Goal: Task Accomplishment & Management: Manage account settings

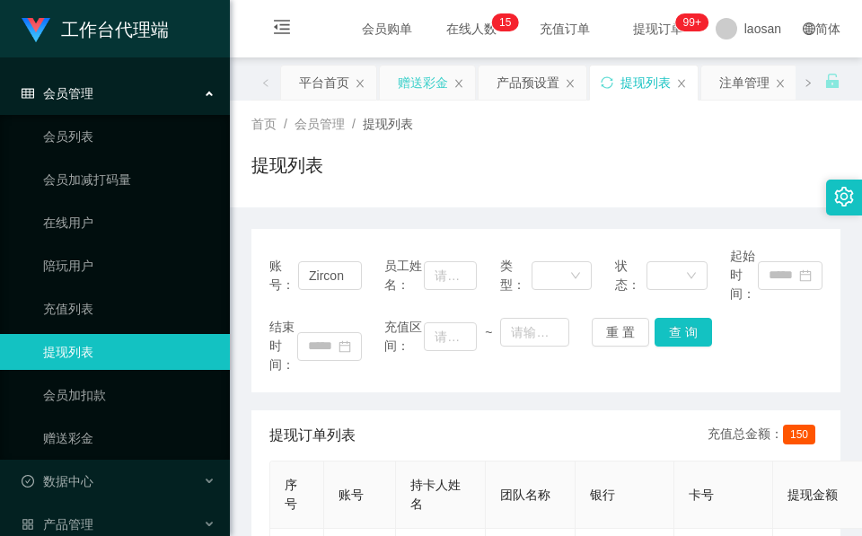
click at [412, 89] on div "赠送彩金" at bounding box center [423, 83] width 50 height 34
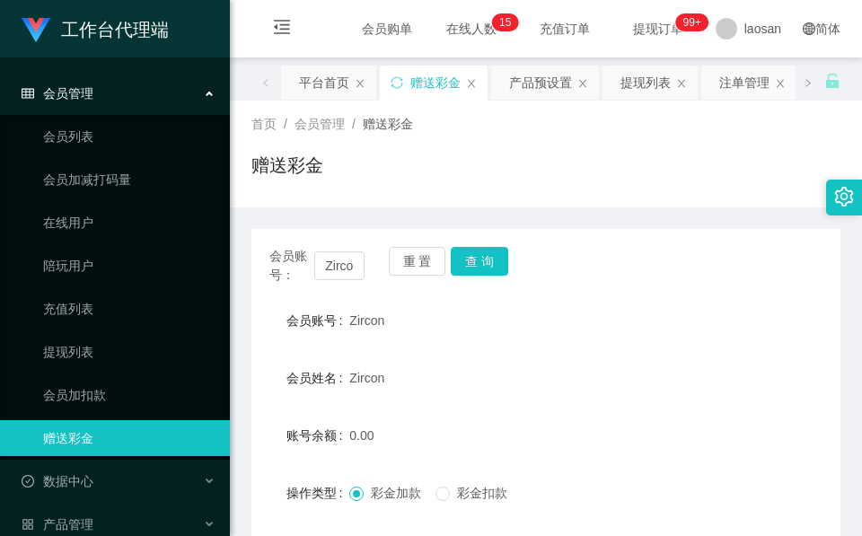
click at [327, 281] on div "会员账号： [PERSON_NAME]" at bounding box center [316, 266] width 95 height 38
click at [329, 278] on input "Zircon" at bounding box center [339, 265] width 50 height 29
paste input "【YouTube工作台】是您后期操作商家【福利限时数据、竟抢数据单】任务的平台，注册的【账号、密码】一定要谨记！"
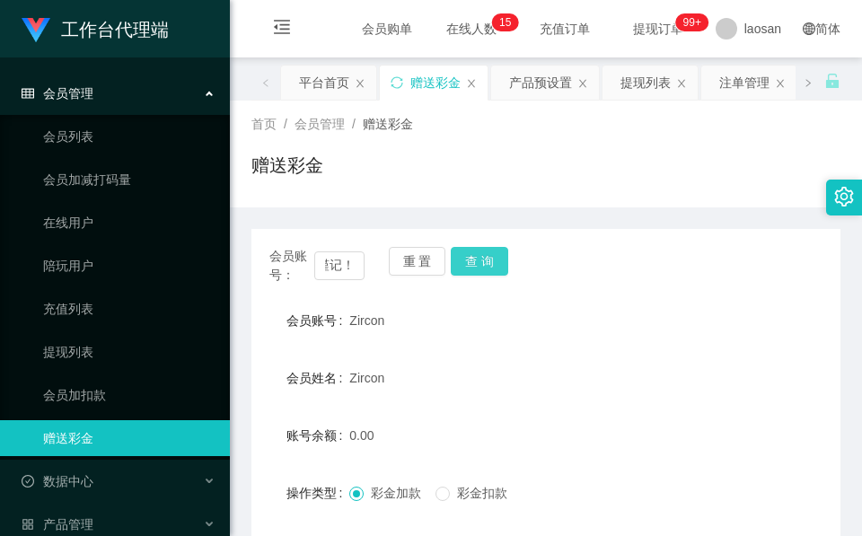
click at [461, 264] on button "查 询" at bounding box center [479, 261] width 57 height 29
click at [461, 264] on button "查 询" at bounding box center [489, 261] width 77 height 29
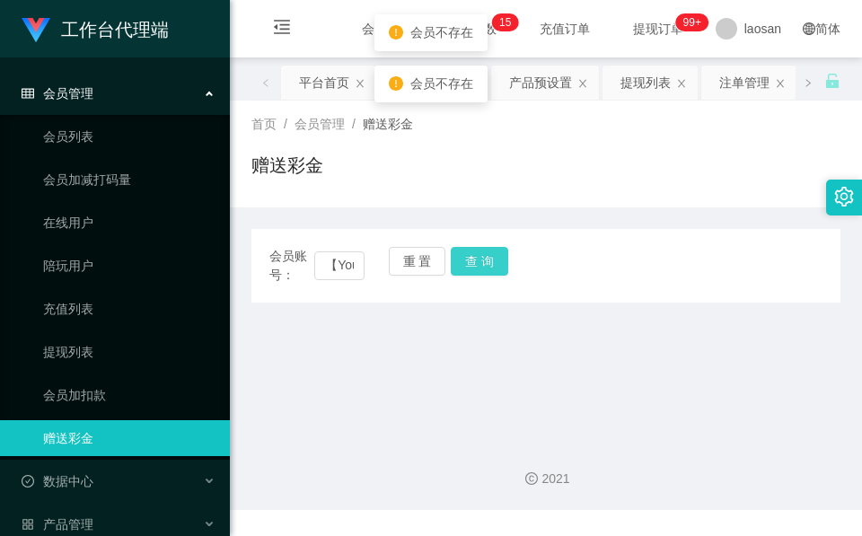
click at [486, 265] on button "查 询" at bounding box center [479, 261] width 57 height 29
click at [486, 265] on div "会员账号： 【YouTube工作台】是您后期操作商家【福利限时数据、竟抢数据单】任务的平台，注册的【账号、密码】一定要谨记！ 重 置 查 询" at bounding box center [545, 266] width 589 height 38
click at [486, 265] on button "查 询" at bounding box center [479, 261] width 57 height 29
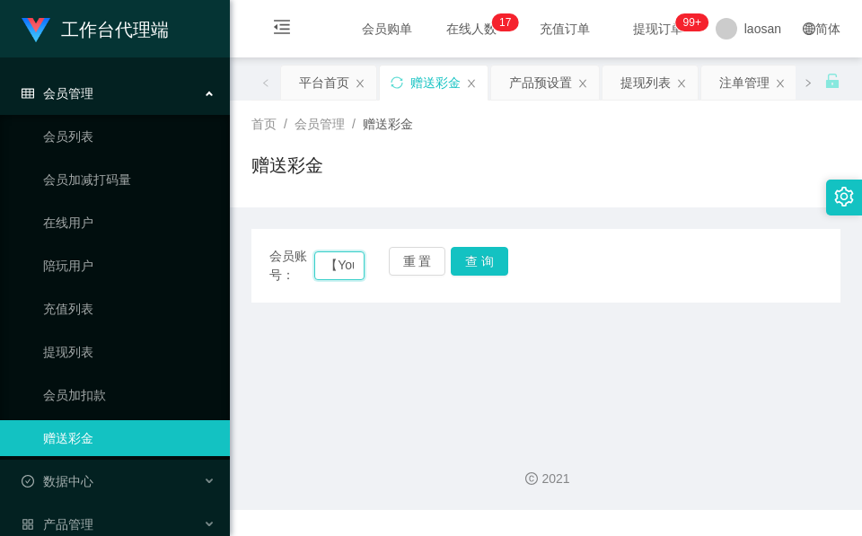
click at [345, 262] on input "【YouTube工作台】是您后期操作商家【福利限时数据、竟抢数据单】任务的平台，注册的【账号、密码】一定要谨记！" at bounding box center [339, 265] width 50 height 29
paste input "Tanahleng"
click at [462, 251] on button "查 询" at bounding box center [479, 261] width 57 height 29
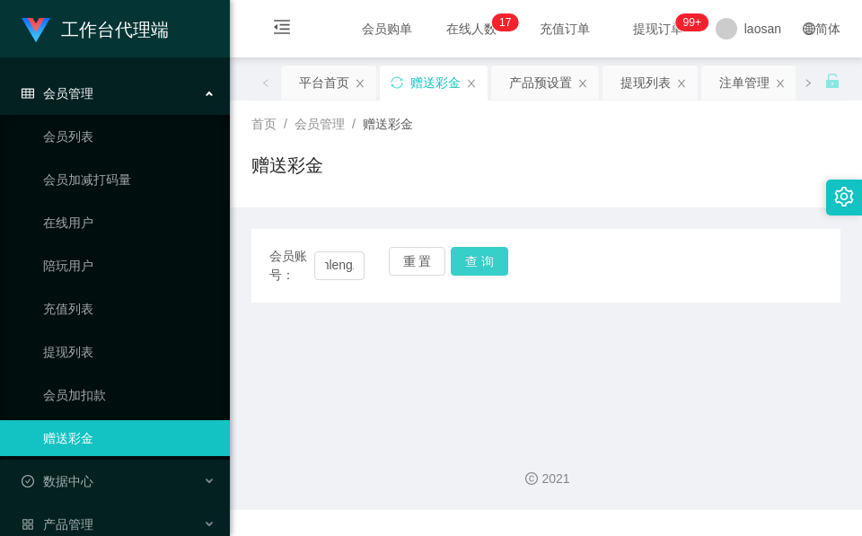
scroll to position [0, 0]
click at [462, 251] on button "查 询" at bounding box center [479, 261] width 57 height 29
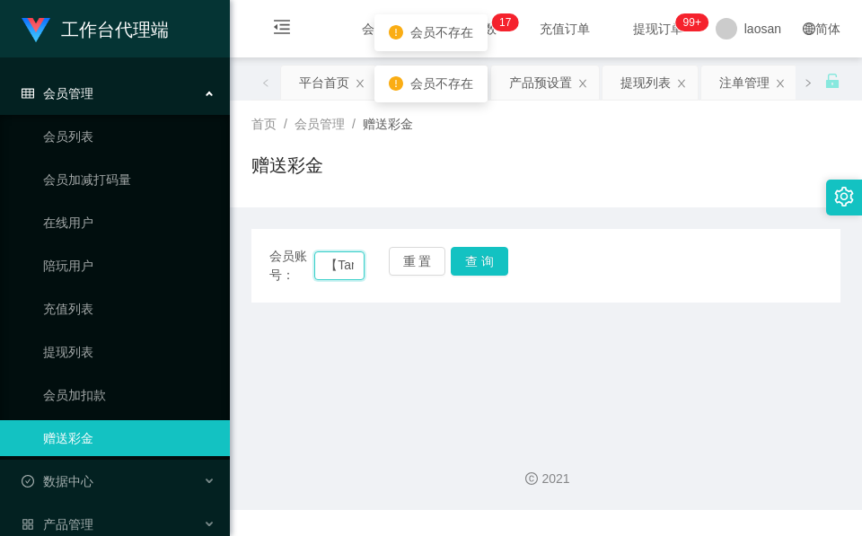
click at [343, 261] on input "【Tanahleng工作台】是您后期操作商家【福利限时数据、竟抢数据单】任务的平台，注册的【账号、密码】一定要谨记！" at bounding box center [339, 265] width 50 height 29
click at [342, 261] on input "【Tanahleng工作台】是您后期操作商家【福利限时数据、竟抢数据单】任务的平台，注册的【账号、密码】一定要谨记！" at bounding box center [339, 265] width 50 height 29
paste input "Tanahleng"
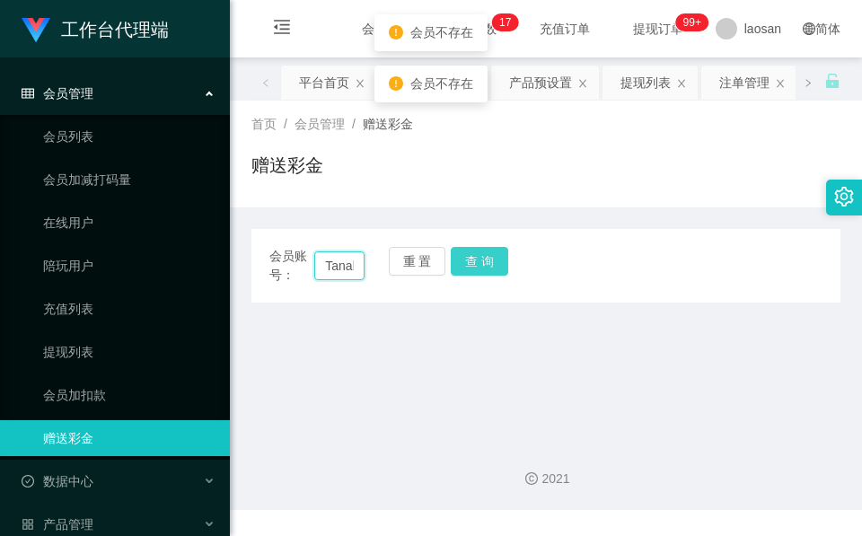
scroll to position [0, 28]
type input "Tanahleng"
click at [489, 275] on button "查 询" at bounding box center [479, 261] width 57 height 29
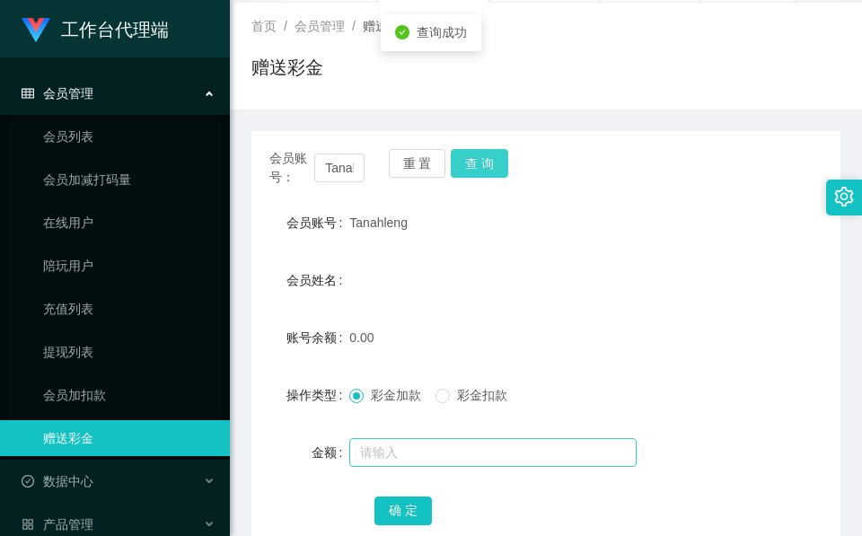
scroll to position [213, 0]
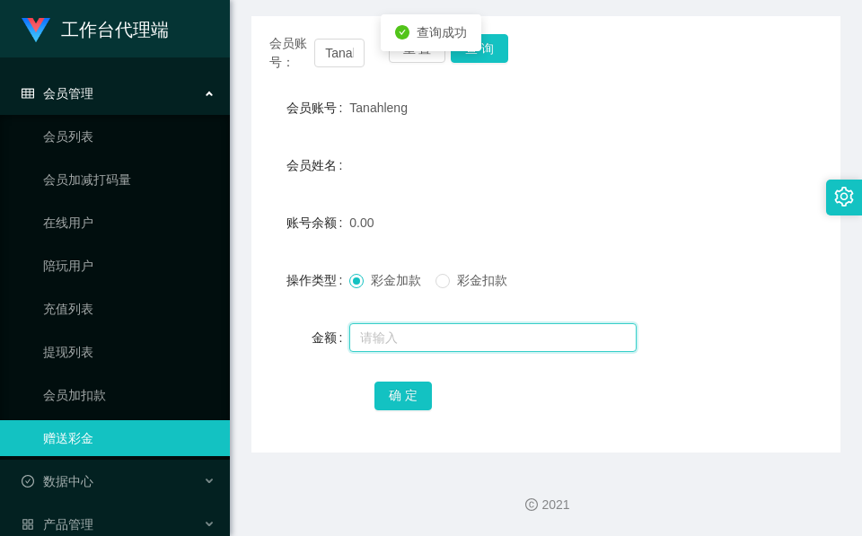
click at [399, 337] on input "text" at bounding box center [492, 337] width 287 height 29
type input "100"
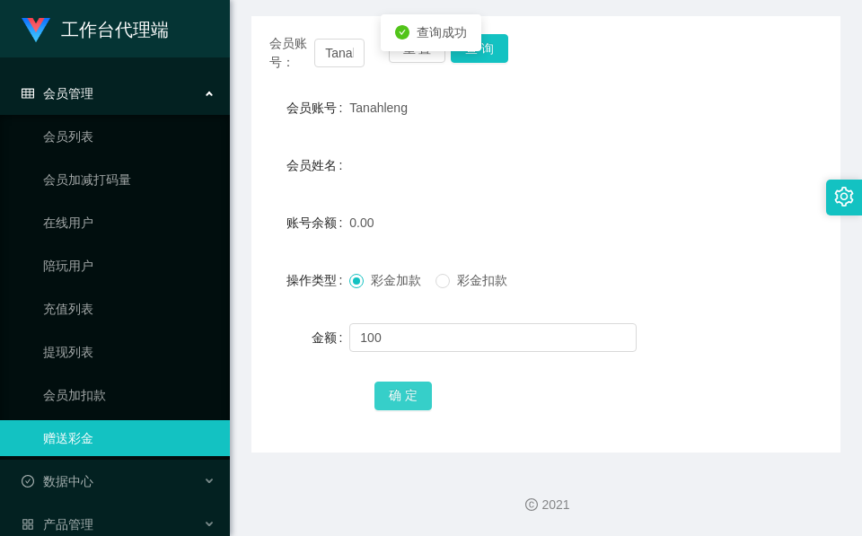
click at [399, 394] on button "确 定" at bounding box center [403, 396] width 57 height 29
click at [389, 146] on form "会员账号 Tanahleng 会员姓名 账号余额 100.00 操作类型 彩金加款 彩金扣款 金额 确 定" at bounding box center [545, 251] width 589 height 323
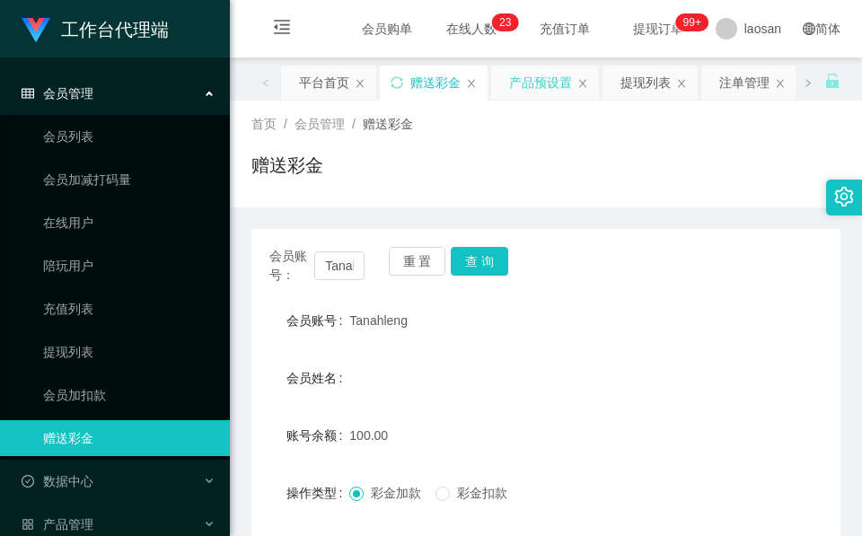
click at [544, 86] on div "产品预设置" at bounding box center [540, 83] width 63 height 34
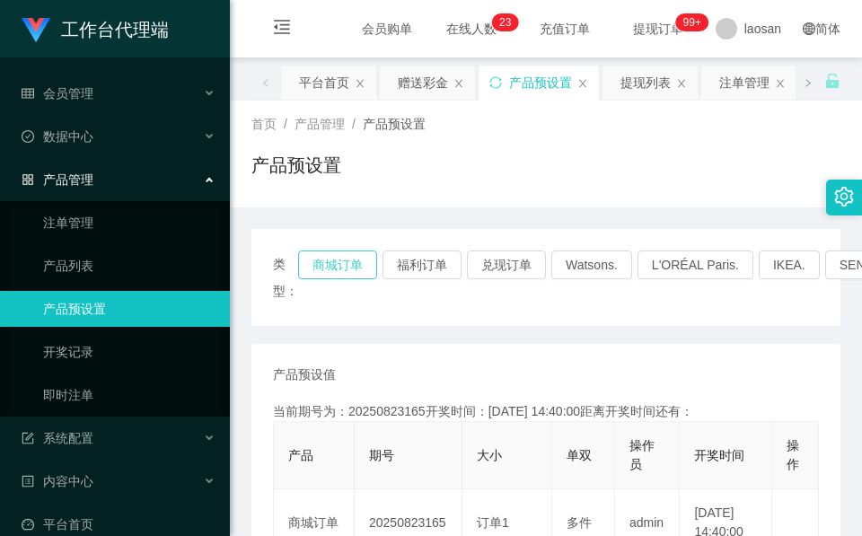
click at [324, 265] on button "商城订单" at bounding box center [337, 265] width 79 height 29
click at [329, 264] on button "商城订单" at bounding box center [337, 265] width 79 height 29
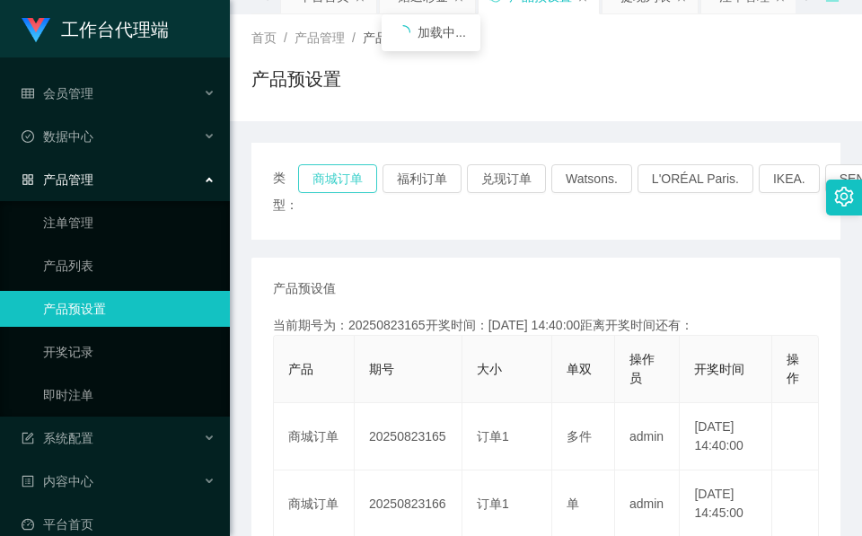
scroll to position [135, 0]
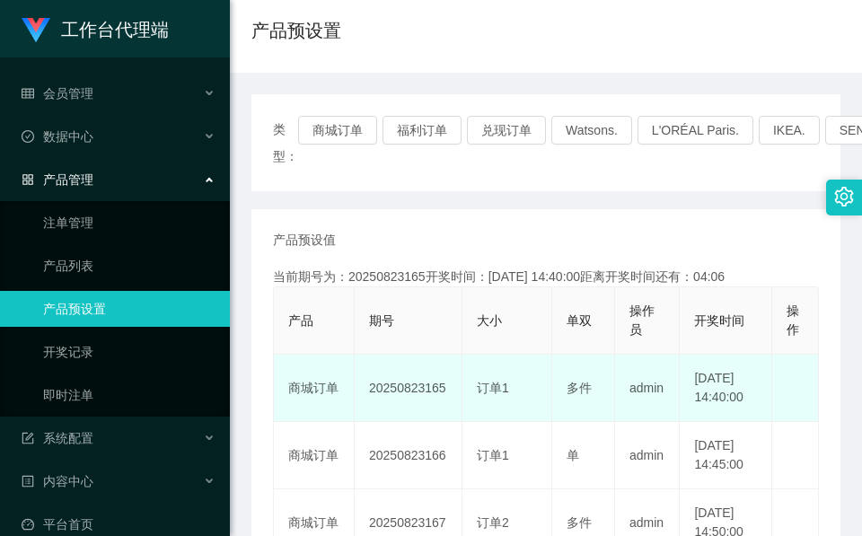
click at [400, 400] on td "20250823165" at bounding box center [409, 388] width 108 height 67
copy td "20250823165"
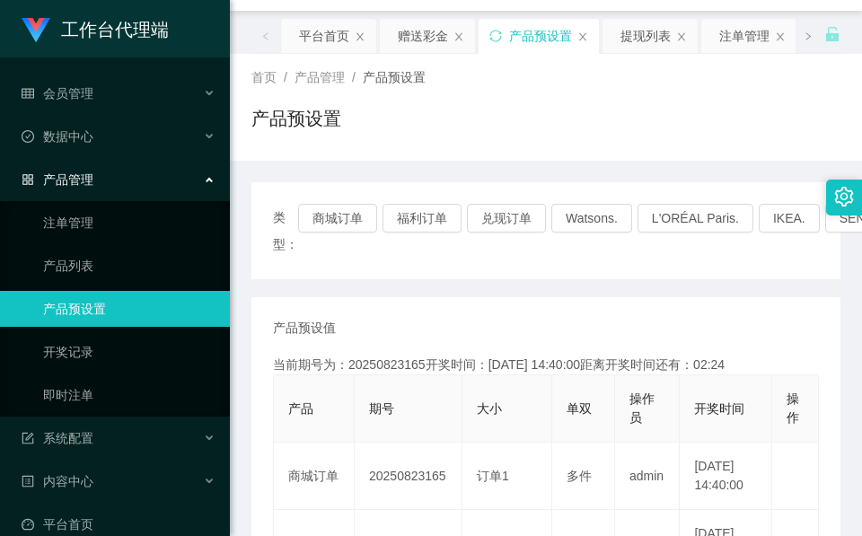
scroll to position [0, 0]
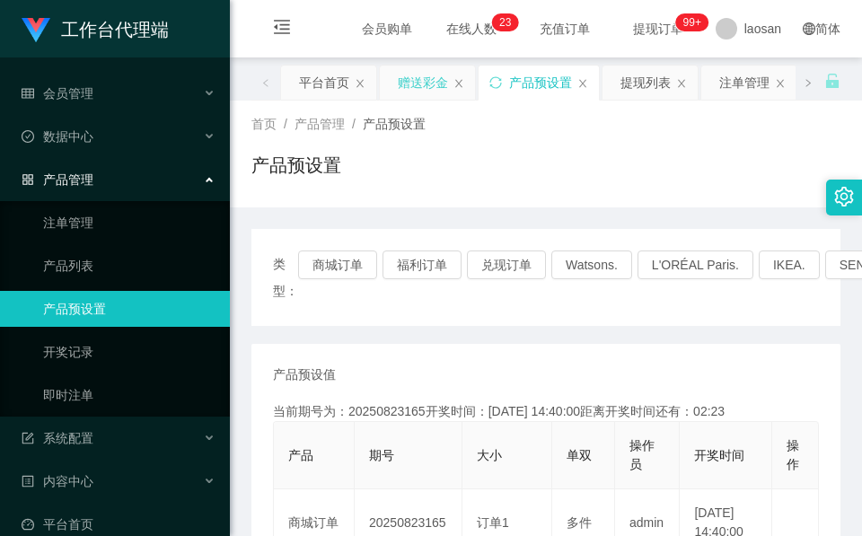
click at [428, 87] on div "赠送彩金" at bounding box center [423, 83] width 50 height 34
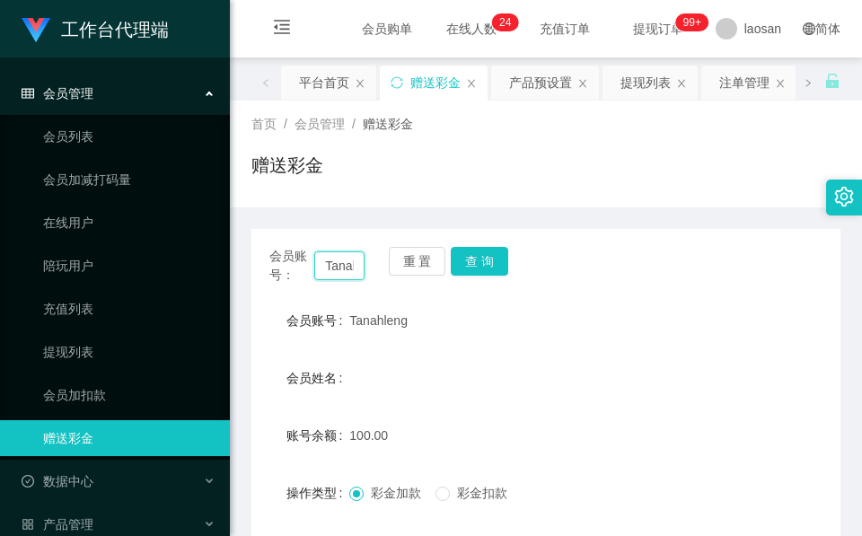
click at [332, 259] on input "Tanahleng" at bounding box center [339, 265] width 50 height 29
click at [486, 261] on button "查 询" at bounding box center [479, 261] width 57 height 29
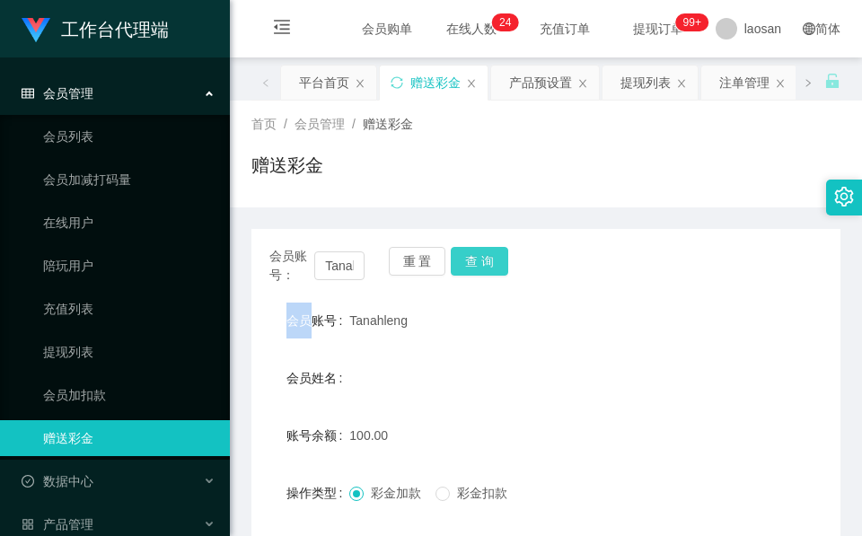
click at [486, 261] on div "会员账号： Tanahleng 重 置 查 询" at bounding box center [545, 266] width 589 height 38
click at [486, 261] on button "查 询" at bounding box center [479, 261] width 57 height 29
click at [486, 261] on div "会员账号： Tanahleng 重 置 查 询" at bounding box center [545, 266] width 589 height 38
click at [490, 251] on button "查 询" at bounding box center [479, 261] width 57 height 29
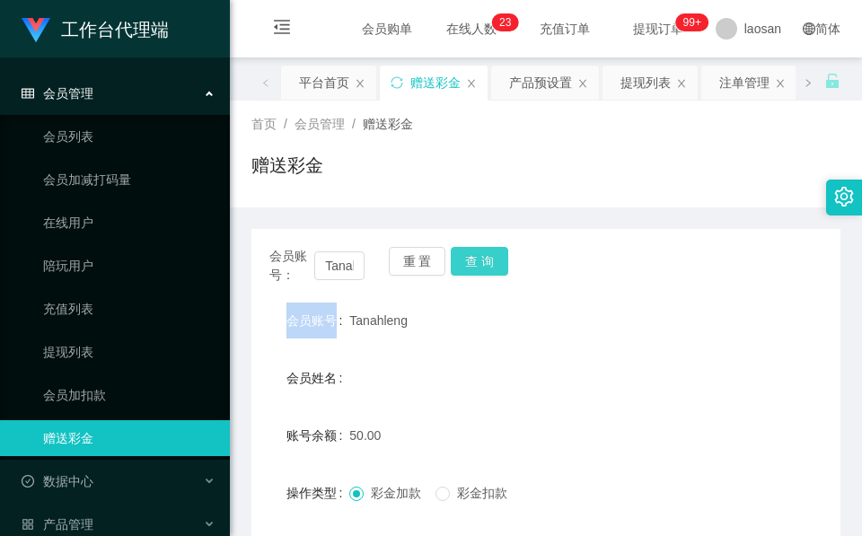
click at [490, 251] on button "查 询" at bounding box center [479, 261] width 57 height 29
click at [464, 262] on button "查 询" at bounding box center [479, 261] width 57 height 29
click at [478, 257] on button "查 询" at bounding box center [489, 261] width 77 height 29
click at [478, 257] on div "重 置 查 询" at bounding box center [436, 266] width 95 height 38
click at [494, 392] on div "会员姓名" at bounding box center [545, 378] width 589 height 36
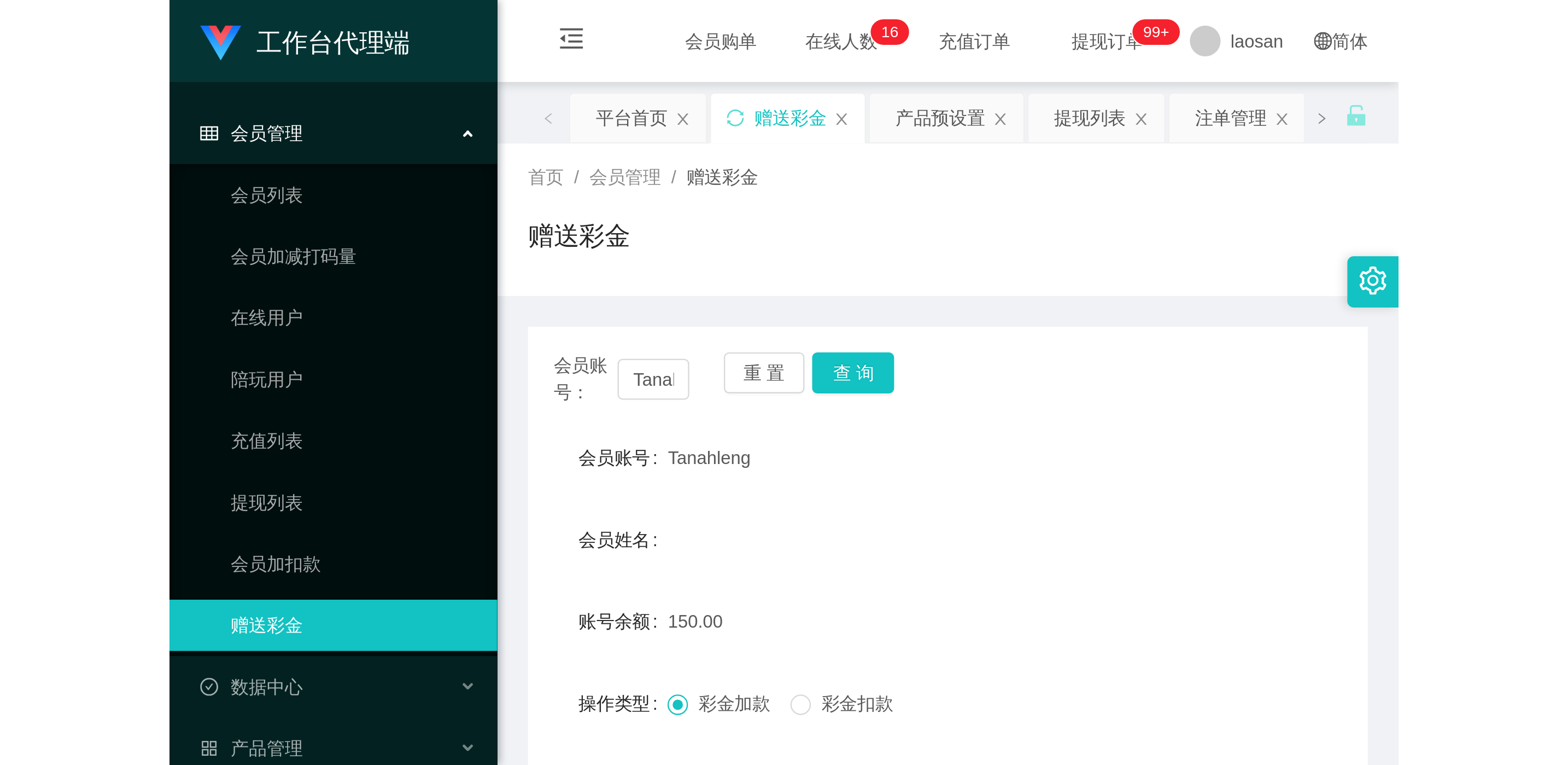
scroll to position [82, 0]
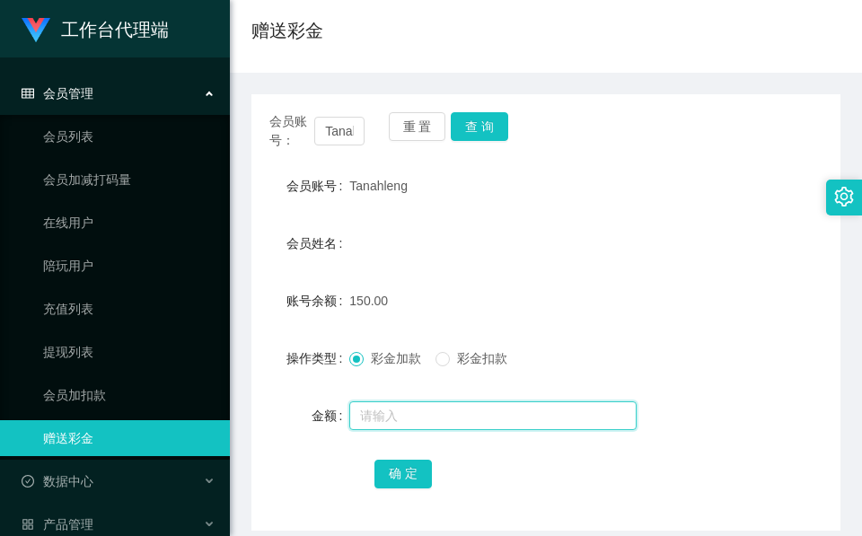
click at [421, 413] on input "text" at bounding box center [492, 415] width 287 height 29
type input "48"
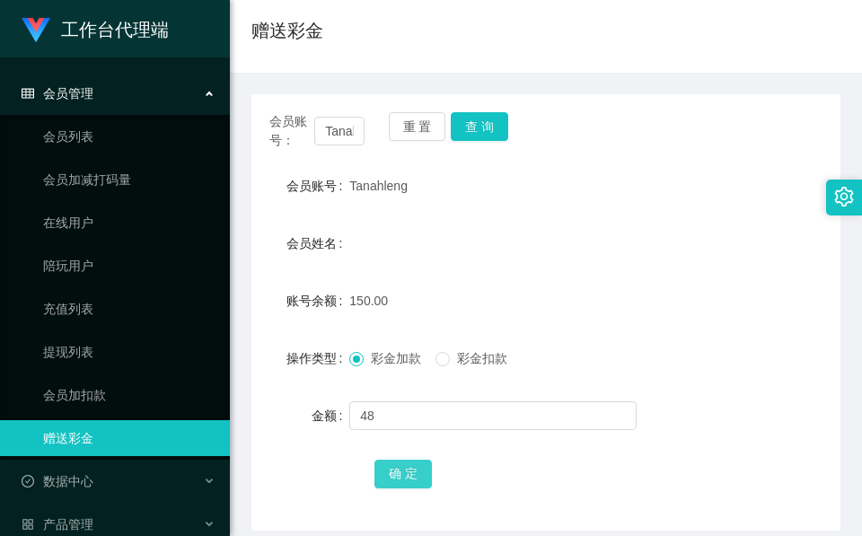
click at [401, 464] on button "确 定" at bounding box center [403, 474] width 57 height 29
click at [464, 128] on button "查 询" at bounding box center [479, 126] width 57 height 29
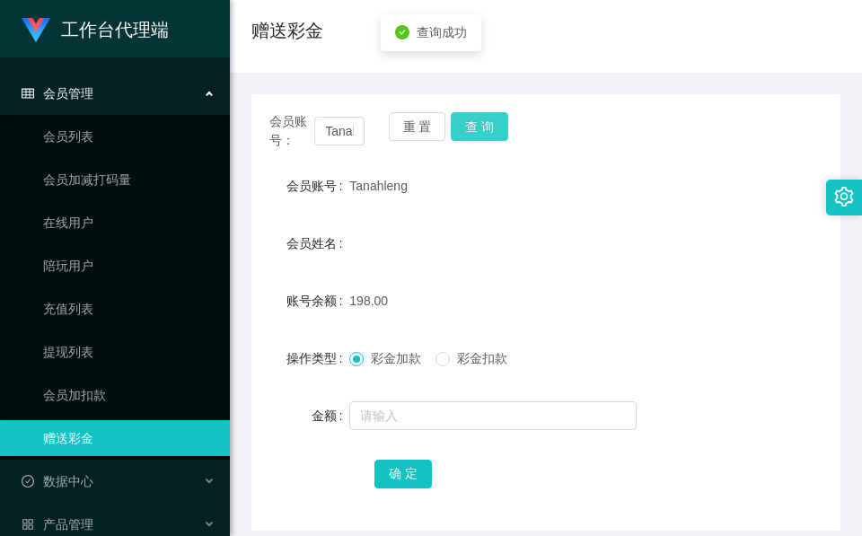
click at [464, 128] on button "查 询" at bounding box center [479, 126] width 57 height 29
drag, startPoint x: 466, startPoint y: 129, endPoint x: 455, endPoint y: 191, distance: 62.9
click at [466, 130] on button "查 询" at bounding box center [479, 126] width 57 height 29
click at [552, 221] on form "会员账号 Tanahleng 会员姓名 账号余额 198.00 操作类型 彩金加款 彩金扣款 金额 确 定" at bounding box center [545, 329] width 589 height 323
click at [469, 138] on button "查 询" at bounding box center [479, 126] width 57 height 29
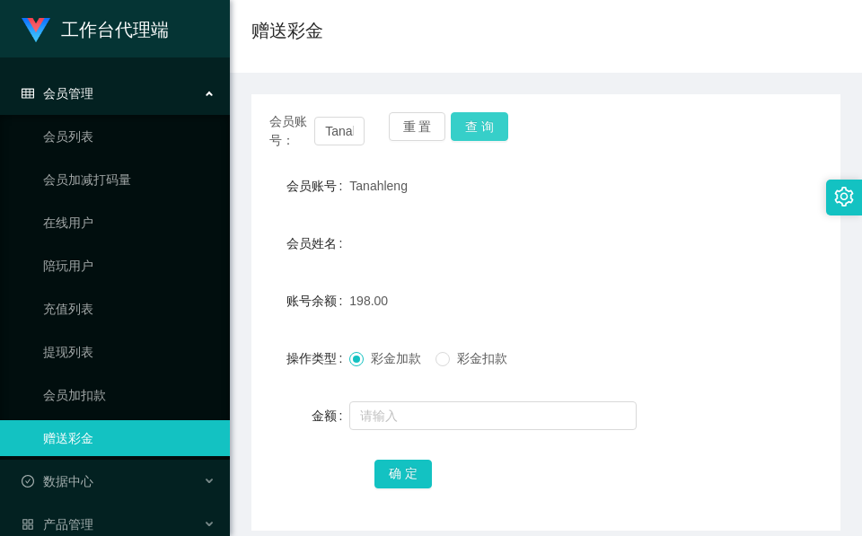
click at [469, 138] on button "查 询" at bounding box center [479, 126] width 57 height 29
click at [469, 138] on button "查 询" at bounding box center [489, 126] width 77 height 29
click at [493, 121] on button "查 询" at bounding box center [479, 126] width 57 height 29
click at [493, 121] on button "查 询" at bounding box center [489, 126] width 77 height 29
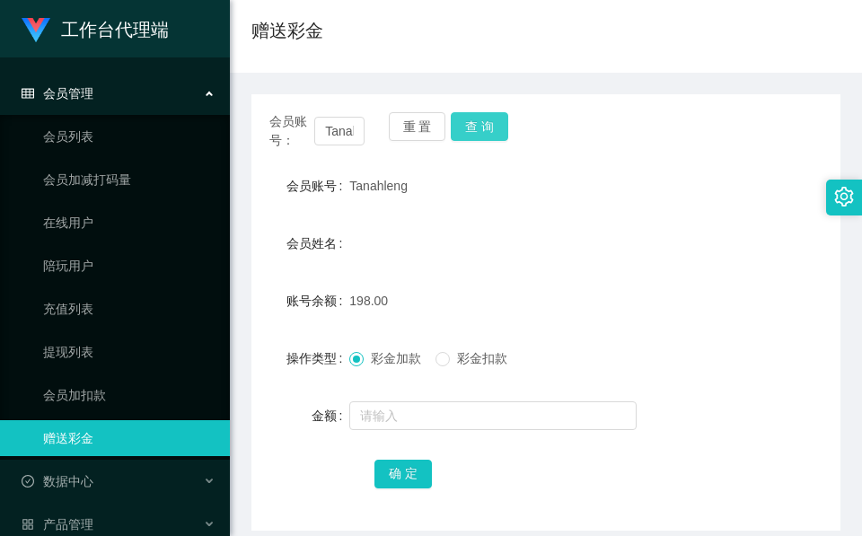
click at [501, 135] on button "查 询" at bounding box center [479, 126] width 57 height 29
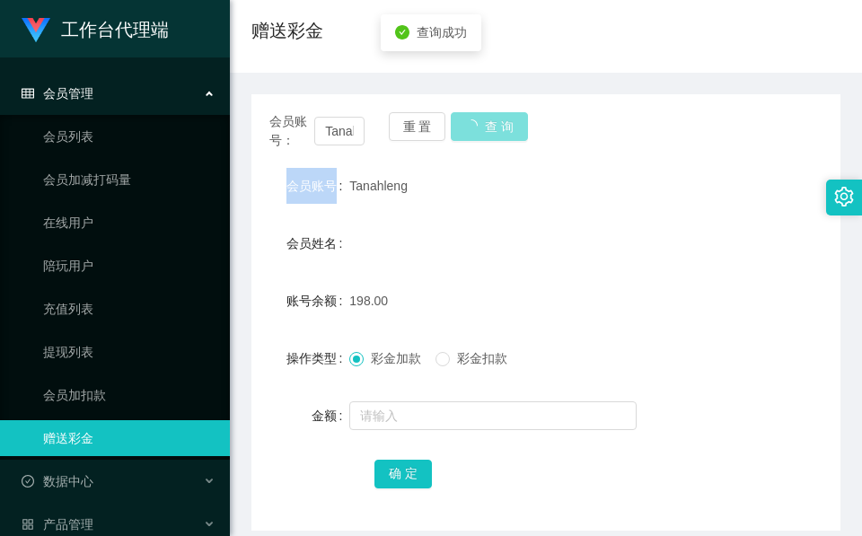
click at [501, 136] on div "会员账号： Tanahleng 重 置 查 询" at bounding box center [545, 131] width 589 height 38
click at [499, 121] on button "查 询" at bounding box center [479, 126] width 57 height 29
click at [499, 121] on div "会员账号： Tanahleng 重 置 查 询" at bounding box center [545, 131] width 589 height 38
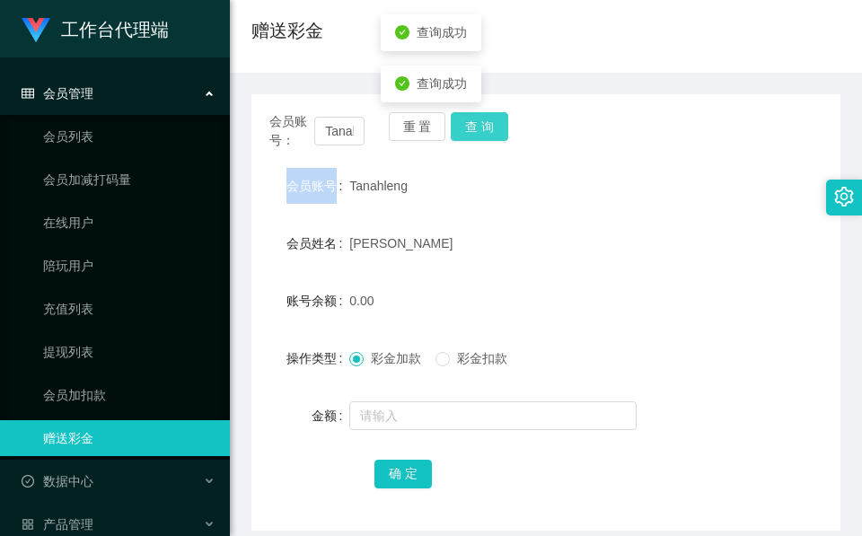
click at [499, 119] on button "查 询" at bounding box center [479, 126] width 57 height 29
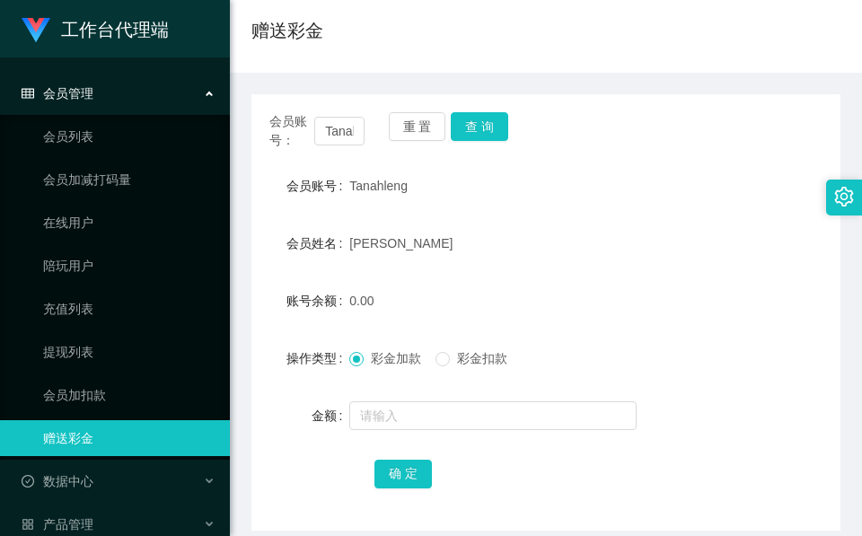
click at [345, 81] on div "会员账号： Tanahleng 重 置 查 询 会员账号 Tanahleng 会员姓名 [PERSON_NAME] 账号余额 0.00 操作类型 彩金加款 彩…" at bounding box center [545, 302] width 589 height 458
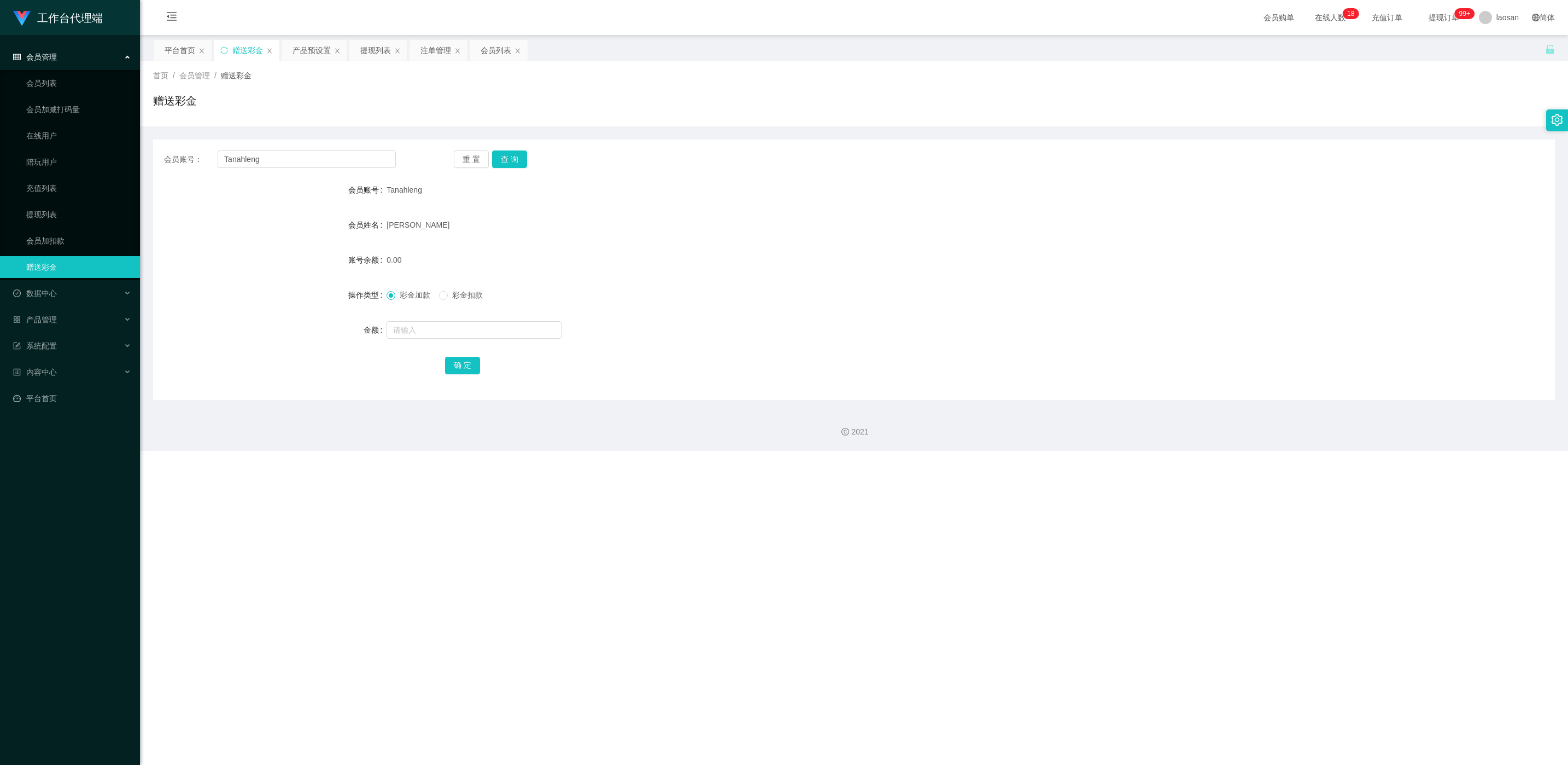
click at [401, 182] on div "Tanahleng" at bounding box center [796, 190] width 818 height 22
click at [401, 187] on span "Tanahleng" at bounding box center [404, 189] width 35 height 9
copy span "Tanahleng"
drag, startPoint x: 401, startPoint y: 187, endPoint x: 520, endPoint y: 156, distance: 123.0
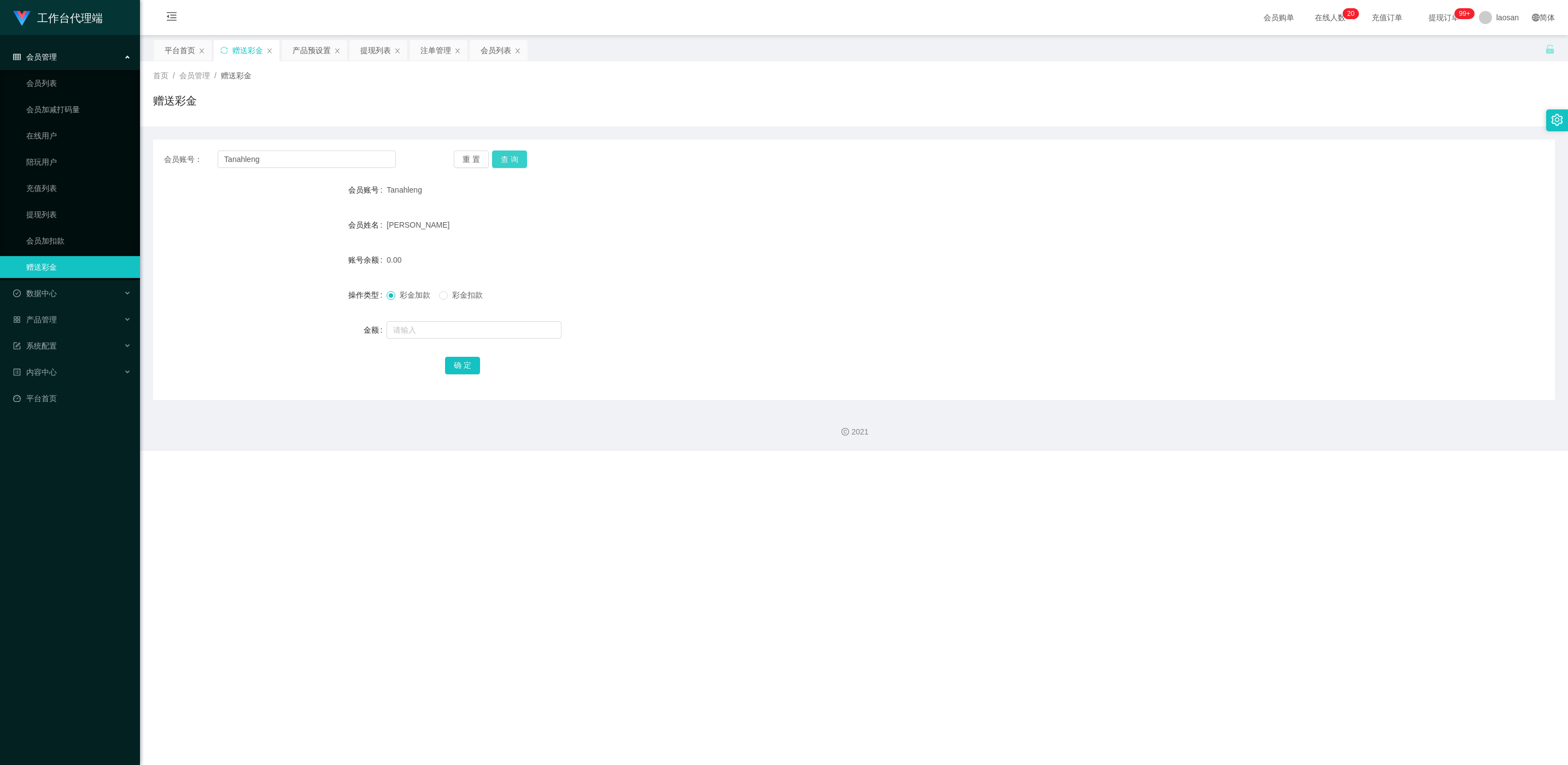
click at [520, 156] on button "查 询" at bounding box center [509, 159] width 35 height 18
drag, startPoint x: 520, startPoint y: 156, endPoint x: 473, endPoint y: 82, distance: 87.7
click at [473, 82] on div "首页 / 会员管理 / 赠送彩金 / 赠送彩金" at bounding box center [853, 94] width 1402 height 48
drag, startPoint x: 473, startPoint y: 82, endPoint x: 380, endPoint y: 54, distance: 97.1
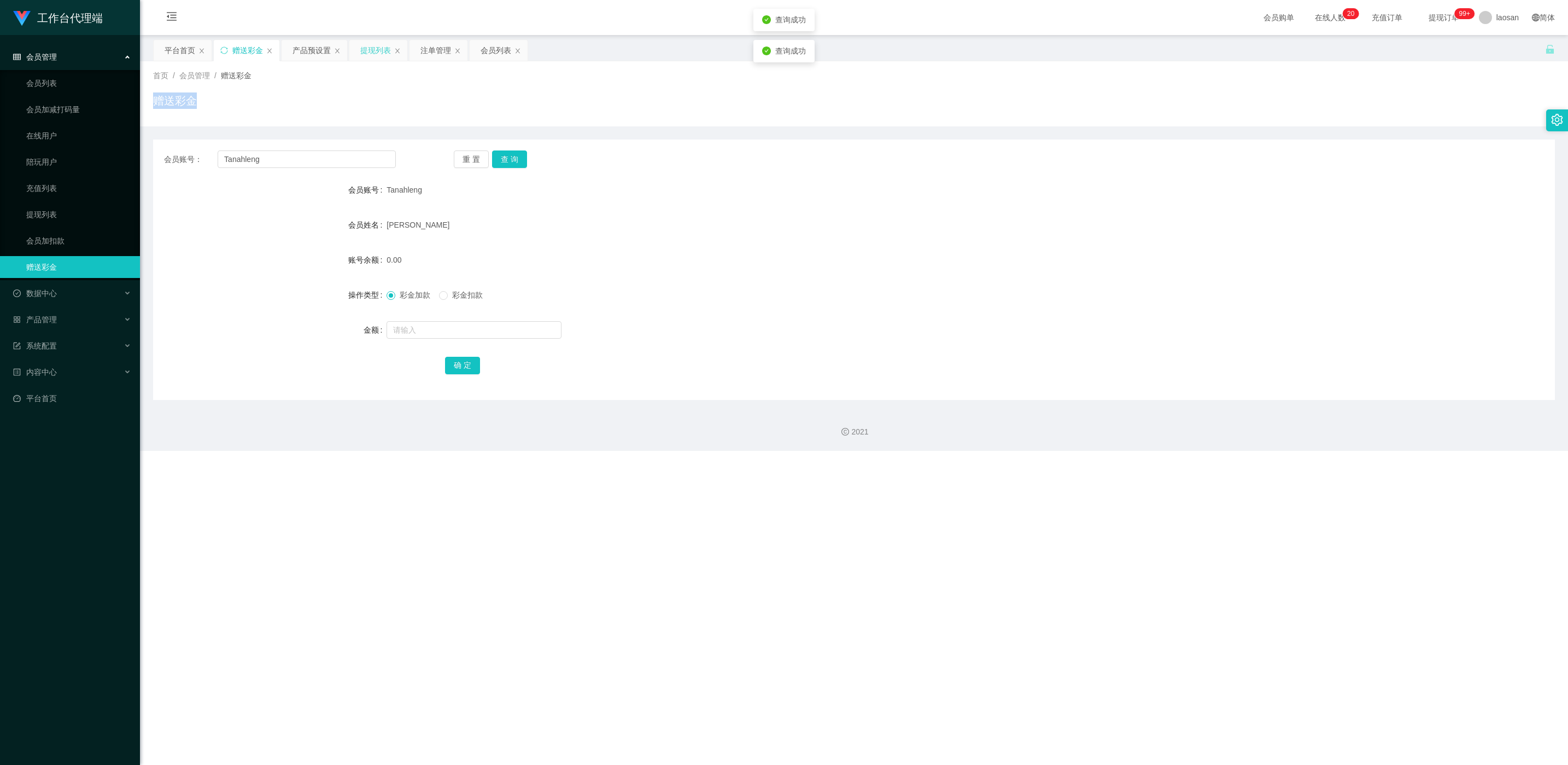
click at [380, 54] on div "提现列表" at bounding box center [376, 51] width 30 height 21
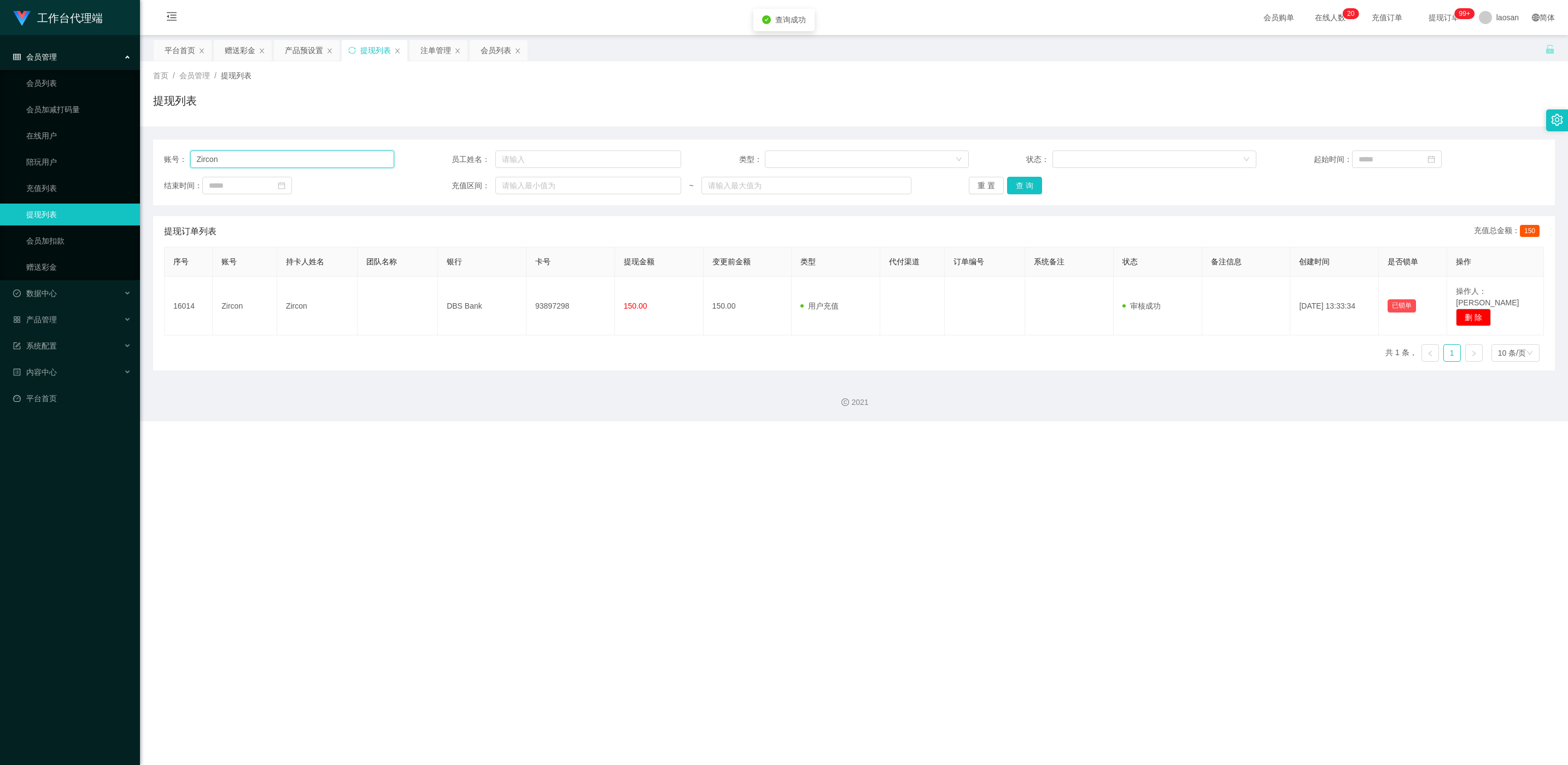
click at [343, 153] on input "Zircon" at bounding box center [292, 159] width 204 height 18
paste input "Tanahleng"
type input "Tanahleng"
click at [524, 185] on button "查 询" at bounding box center [1024, 185] width 35 height 18
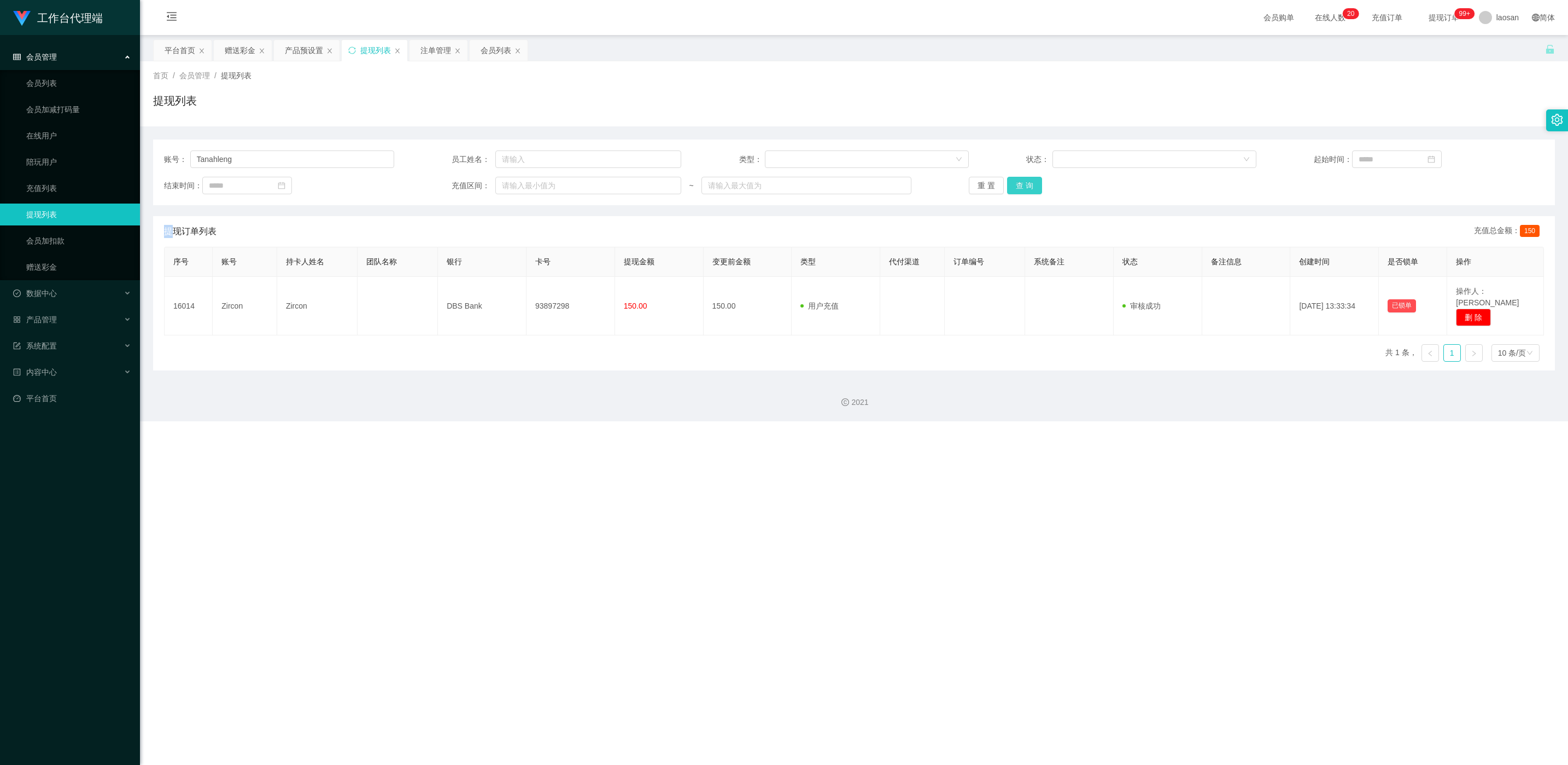
click at [524, 185] on div "重 置 查 询" at bounding box center [1084, 185] width 230 height 18
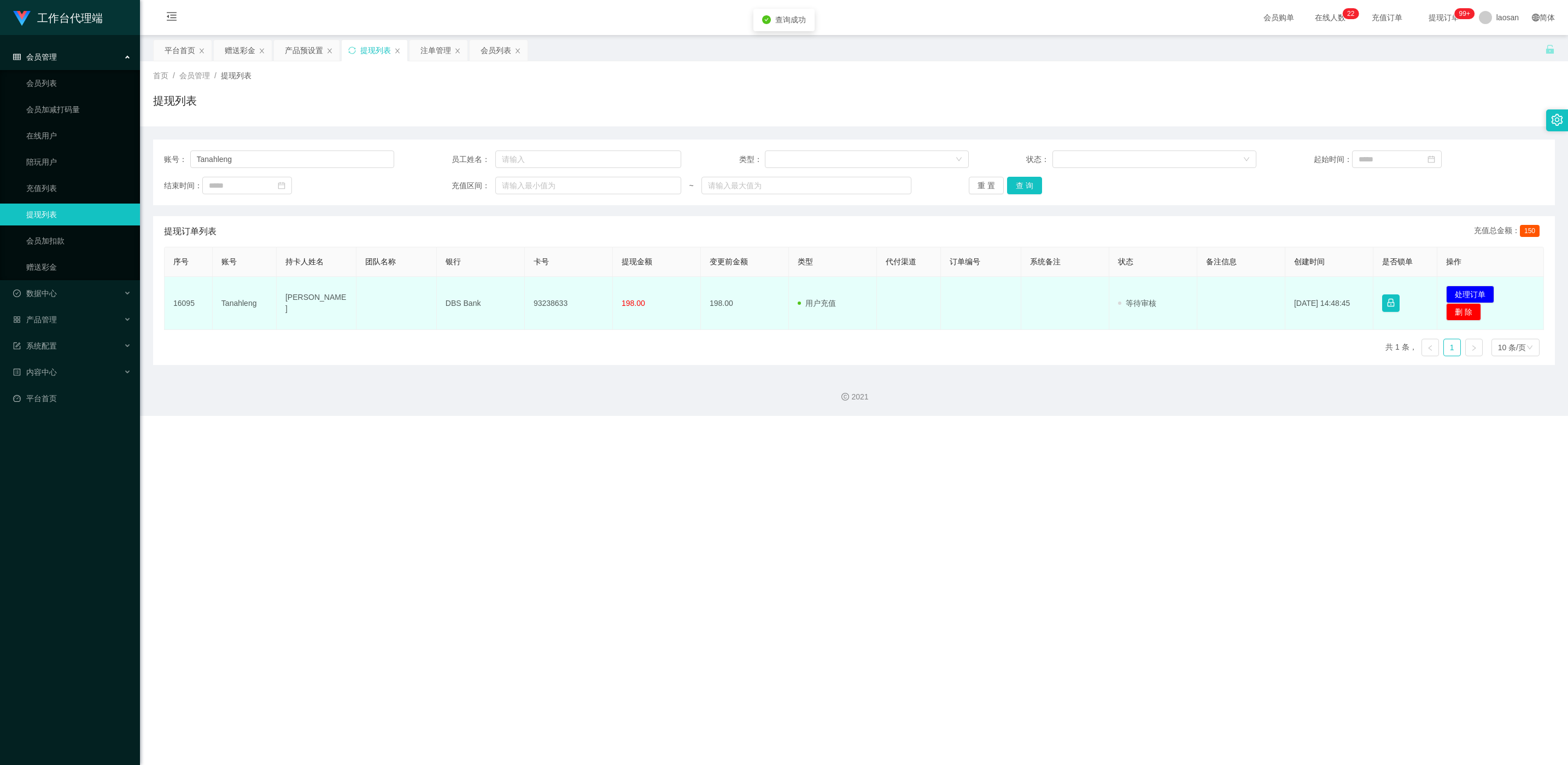
click at [524, 283] on td "发起代付 处理订单 删 除" at bounding box center [1490, 303] width 107 height 53
click at [524, 287] on button "处理订单" at bounding box center [1470, 294] width 48 height 18
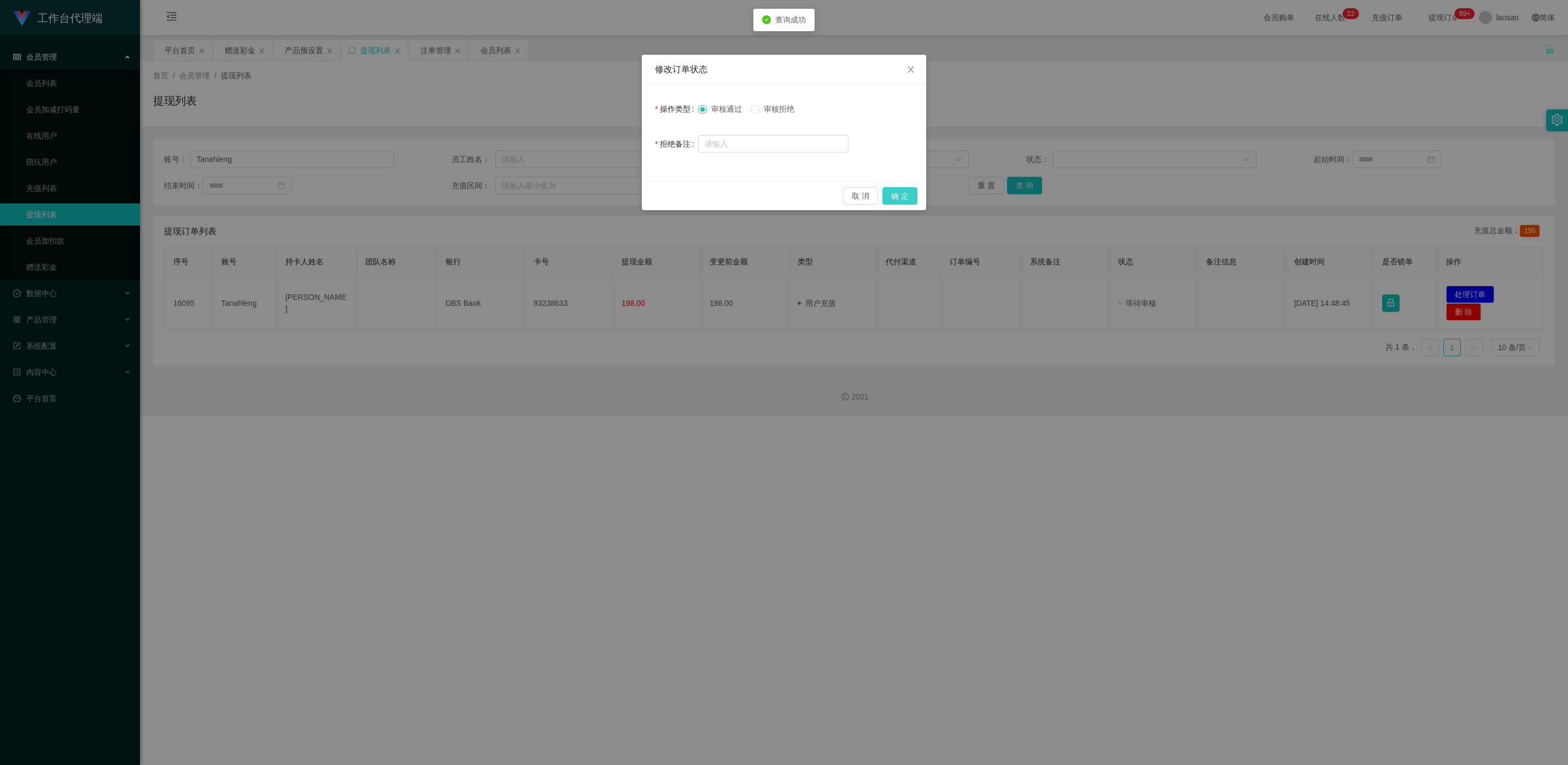
click at [524, 194] on button "确 定" at bounding box center [900, 196] width 35 height 18
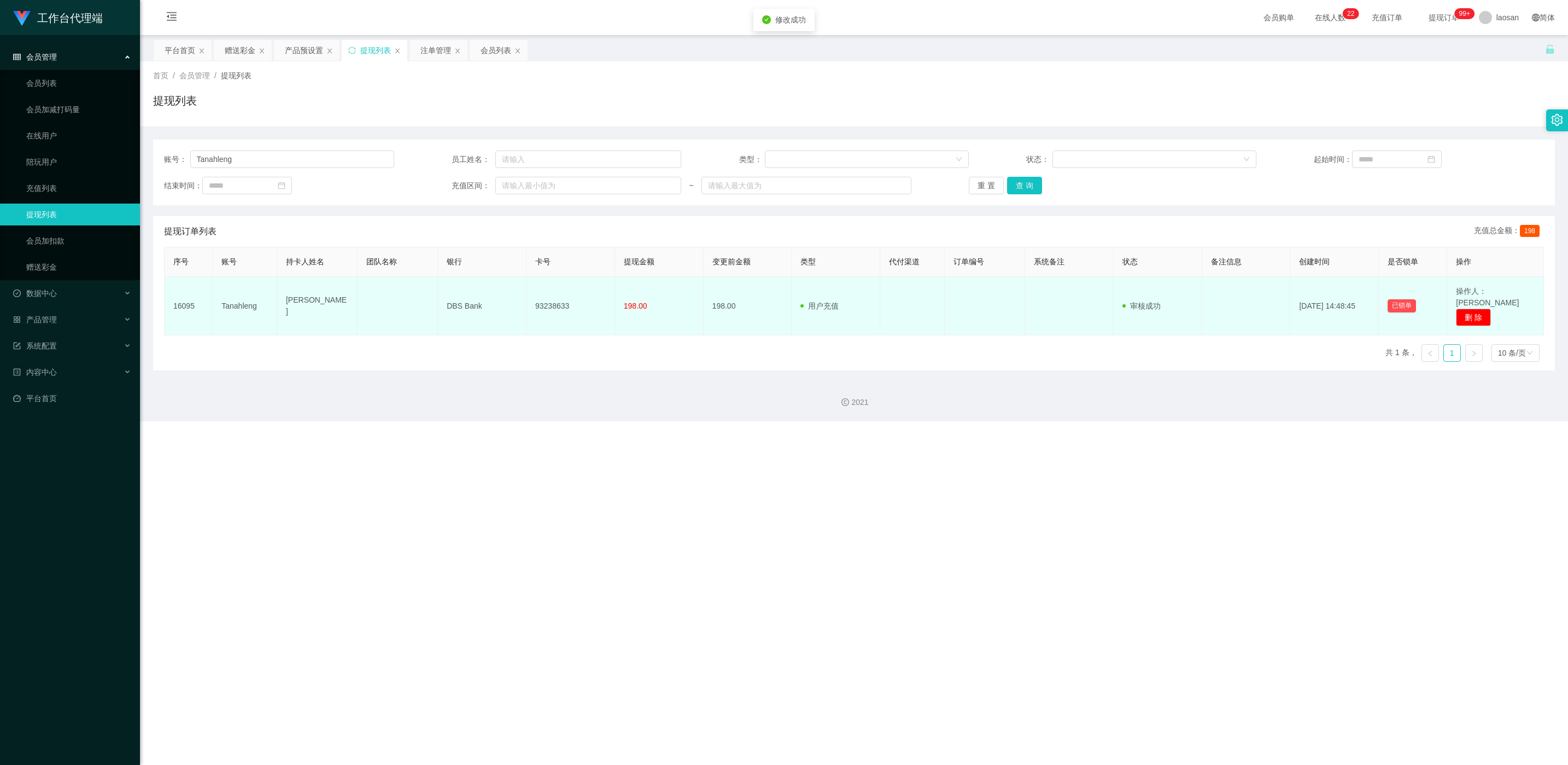
click at [524, 302] on td "93238633" at bounding box center [571, 306] width 89 height 58
copy td "93238633"
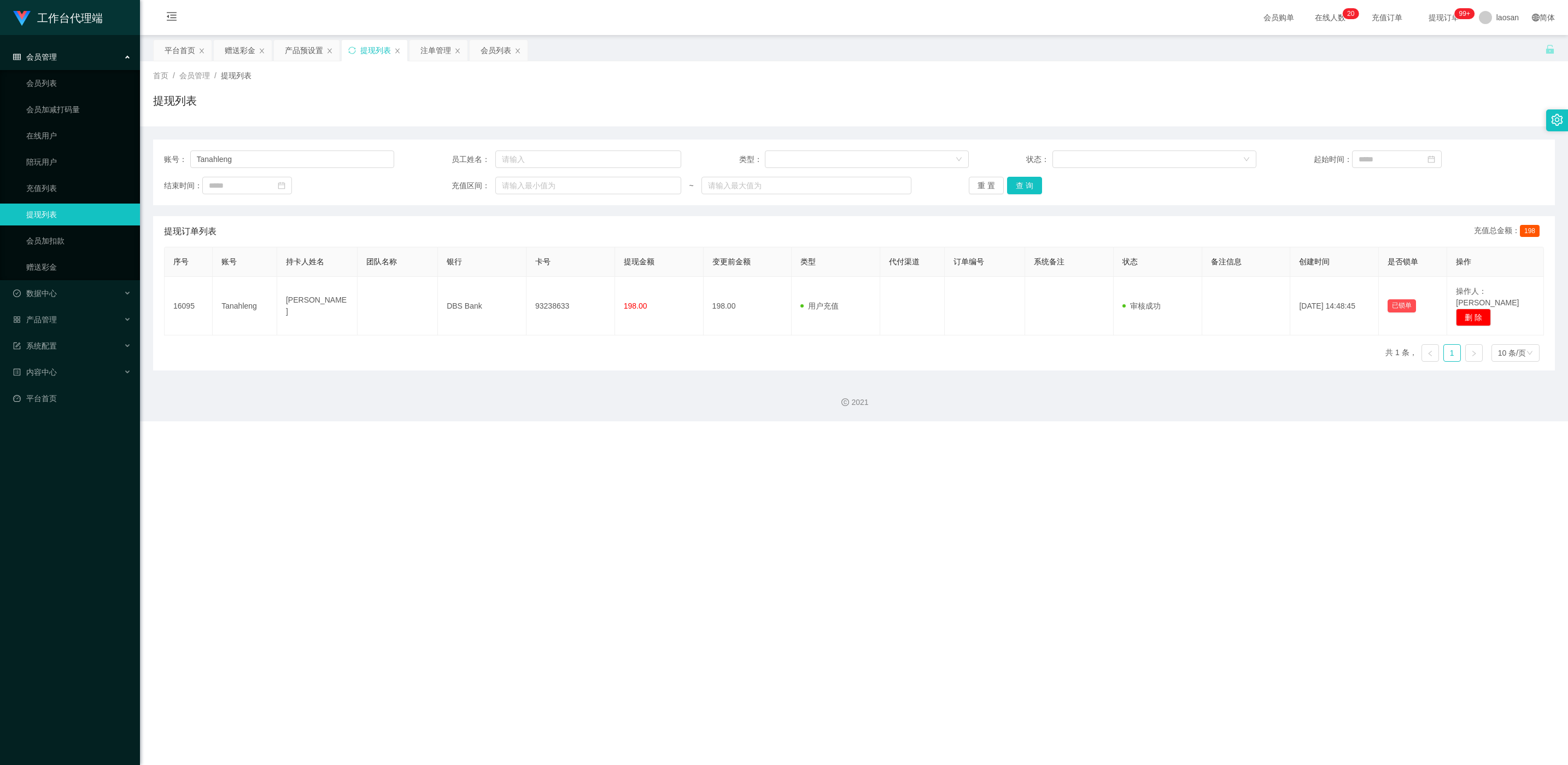
click at [524, 326] on div "工作台代理端 会员管理 会员列表 会员加减打码量 在线用户 陪玩用户 充值列表 提现列表 会员加扣款 赠送彩金 数据中心 产品管理 注单管理 产品列表 产品预…" at bounding box center [784, 382] width 1568 height 765
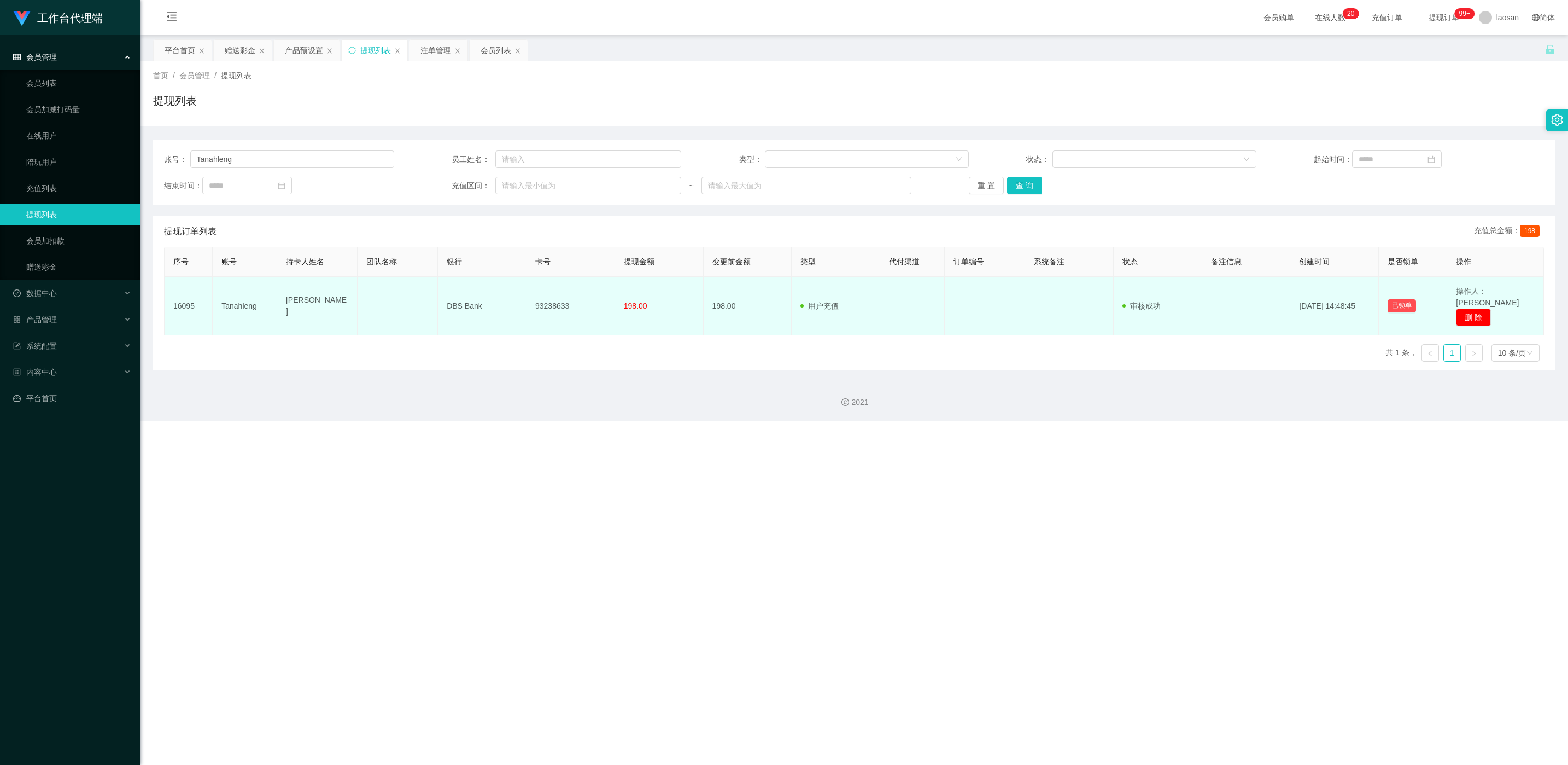
click at [524, 298] on td "93238633" at bounding box center [571, 306] width 89 height 58
copy td "93238633"
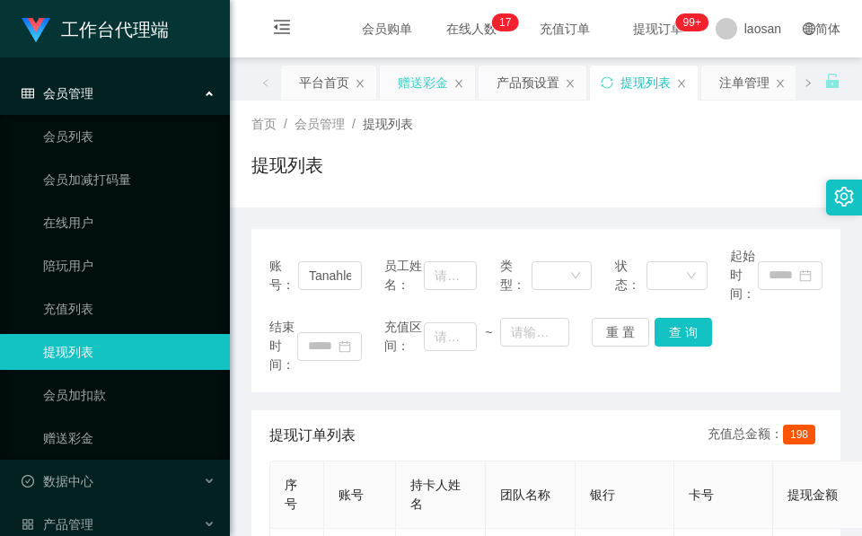
drag, startPoint x: 442, startPoint y: 90, endPoint x: 429, endPoint y: 137, distance: 49.2
click at [442, 90] on div "赠送彩金" at bounding box center [423, 83] width 50 height 34
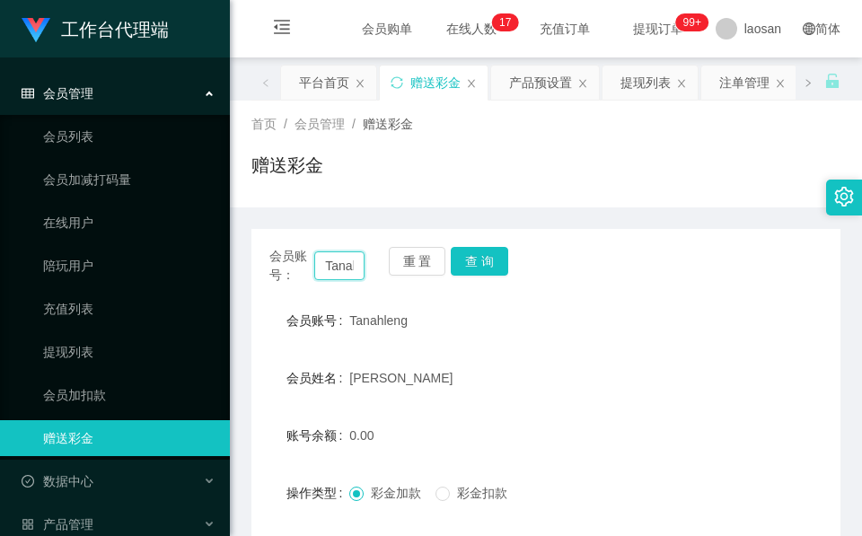
click at [334, 269] on input "Tanahleng" at bounding box center [339, 265] width 50 height 29
paste input "wilsonlai"
type input "wilsonlai"
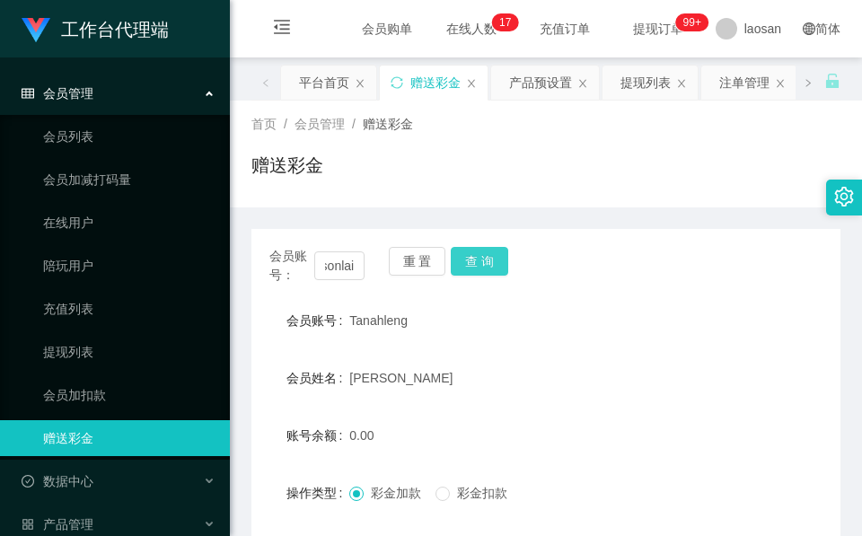
click at [494, 261] on button "查 询" at bounding box center [479, 261] width 57 height 29
click at [494, 261] on div "会员账号： wilsonlai 重 置 查 询" at bounding box center [545, 266] width 589 height 38
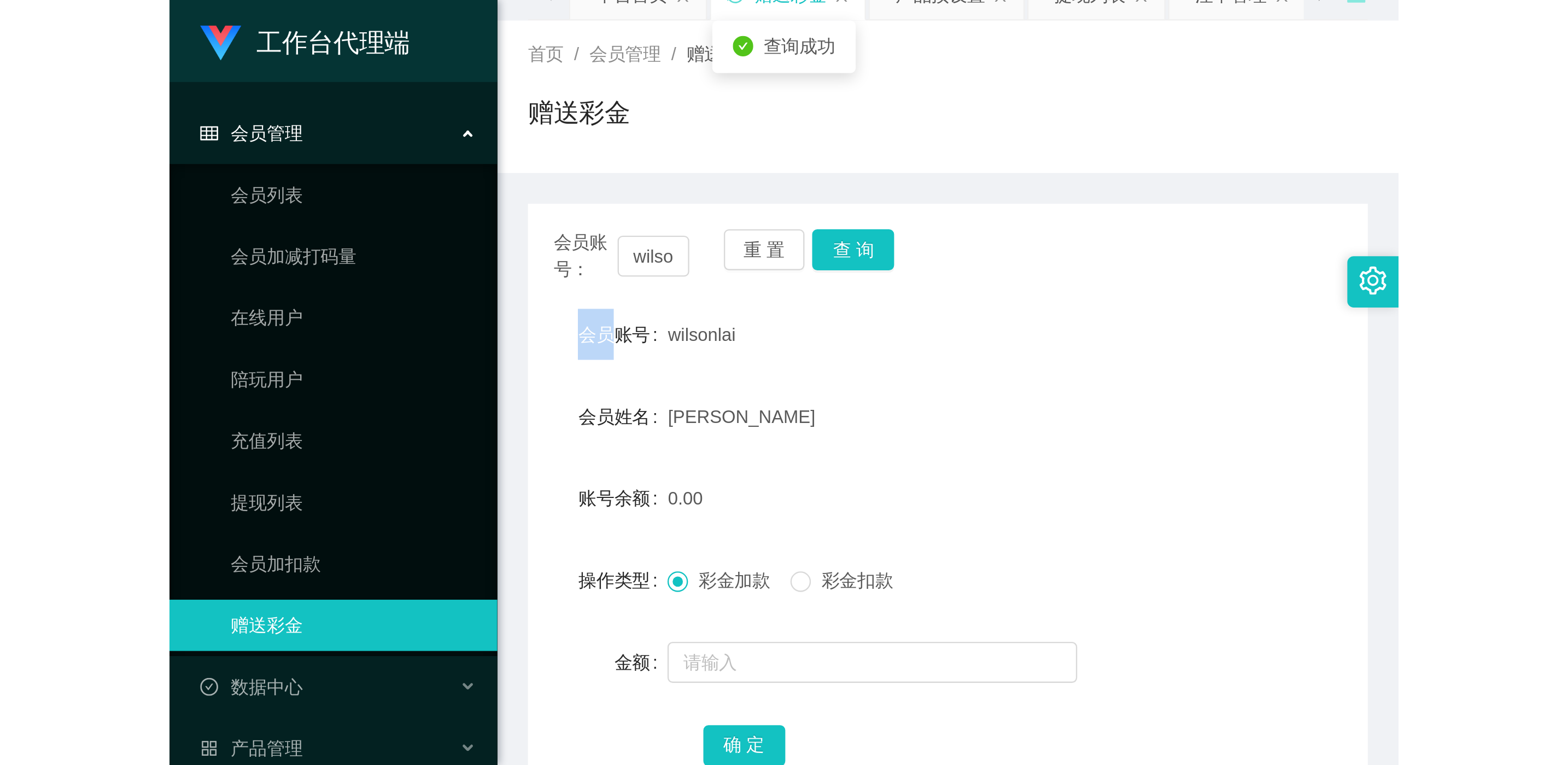
scroll to position [82, 0]
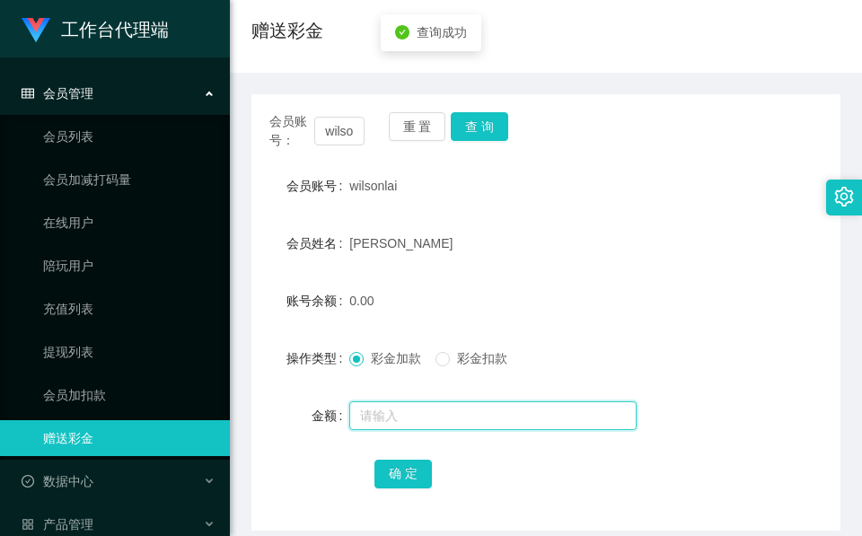
click at [448, 410] on input "text" at bounding box center [492, 415] width 287 height 29
type input "500"
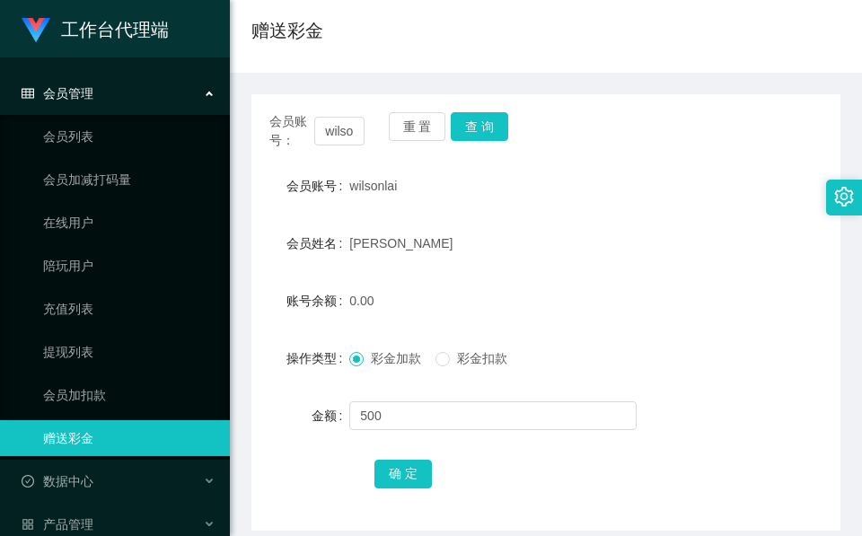
click at [383, 456] on div "确 定" at bounding box center [547, 473] width 344 height 36
click at [383, 467] on button "确 定" at bounding box center [403, 474] width 57 height 29
click at [373, 179] on span "wilsonlai" at bounding box center [373, 186] width 48 height 14
copy span "wilsonlai"
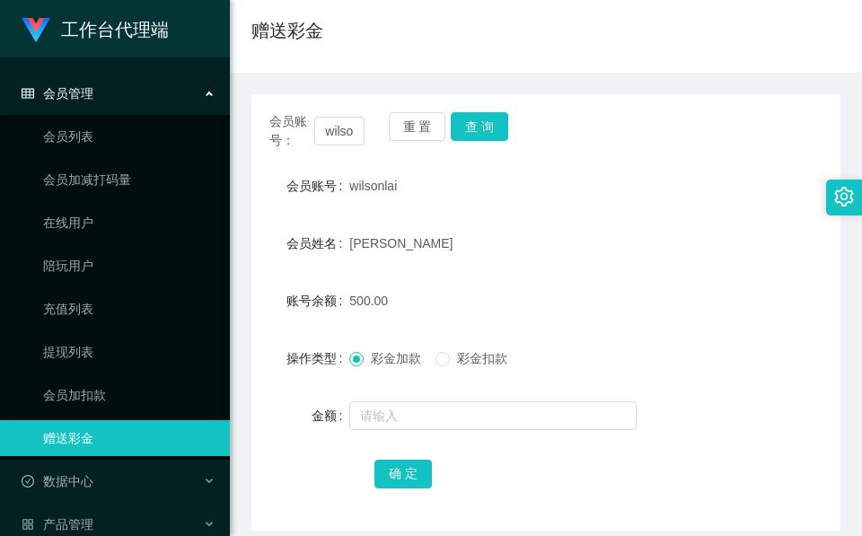
click at [428, 259] on div "[PERSON_NAME]" at bounding box center [521, 243] width 344 height 36
click at [384, 189] on span "wilsonlai" at bounding box center [373, 186] width 48 height 14
click at [383, 189] on span "wilsonlai" at bounding box center [373, 186] width 48 height 14
copy span "wilsonlai"
click at [502, 129] on button "查 询" at bounding box center [479, 126] width 57 height 29
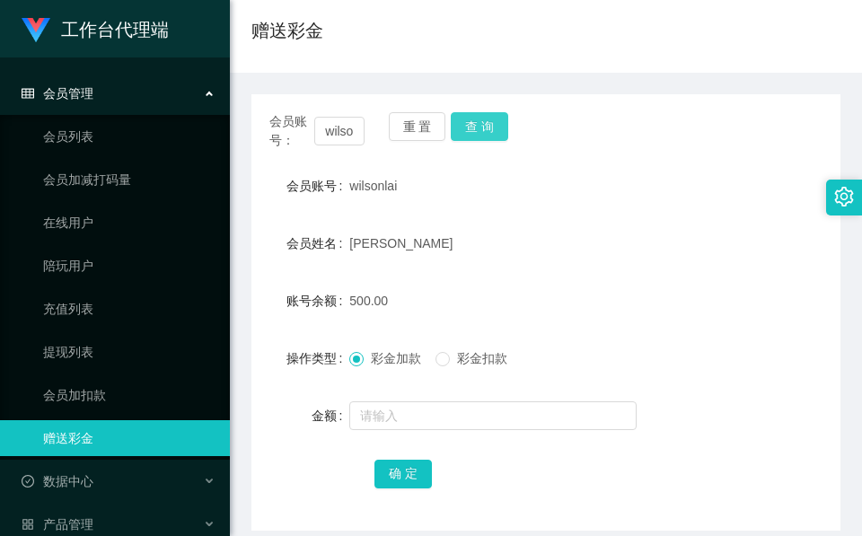
click at [502, 129] on button "查 询" at bounding box center [479, 126] width 57 height 29
click at [507, 260] on div "[PERSON_NAME]" at bounding box center [521, 243] width 344 height 36
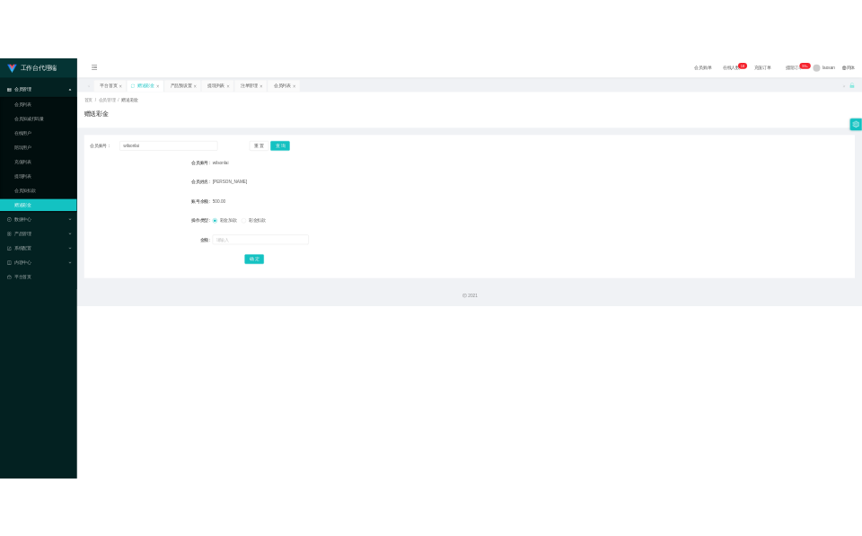
scroll to position [0, 0]
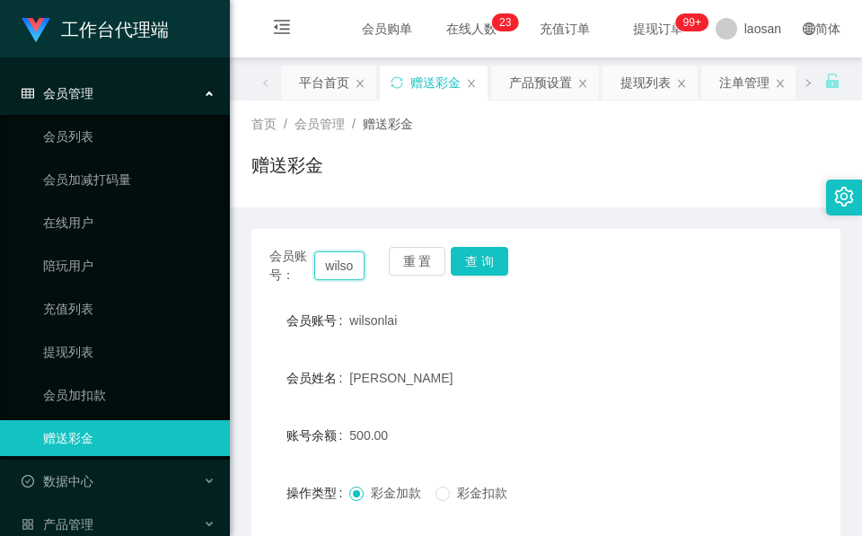
click at [340, 262] on input "wilsonlai" at bounding box center [339, 265] width 50 height 29
paste input "yangcarl999"
type input "yangcarl999"
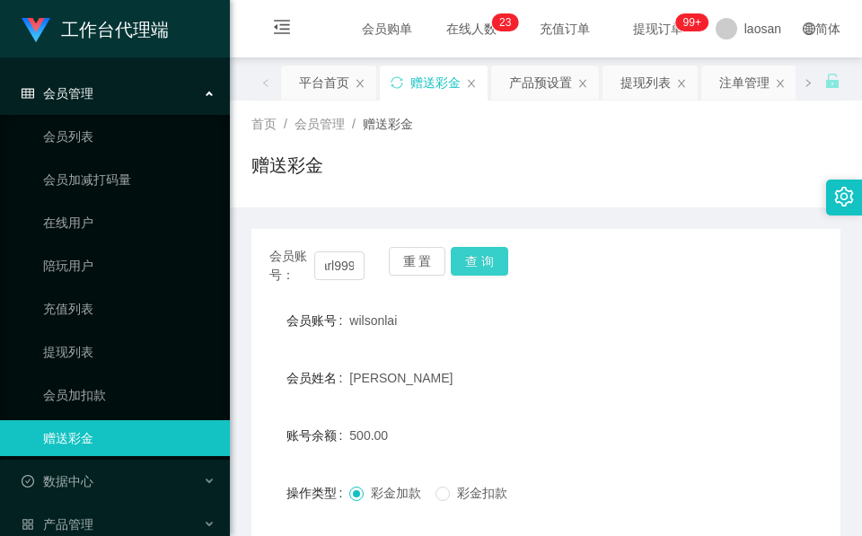
scroll to position [0, 0]
click at [472, 260] on button "查 询" at bounding box center [479, 261] width 57 height 29
click at [472, 260] on div "重 置 查 询" at bounding box center [436, 266] width 95 height 38
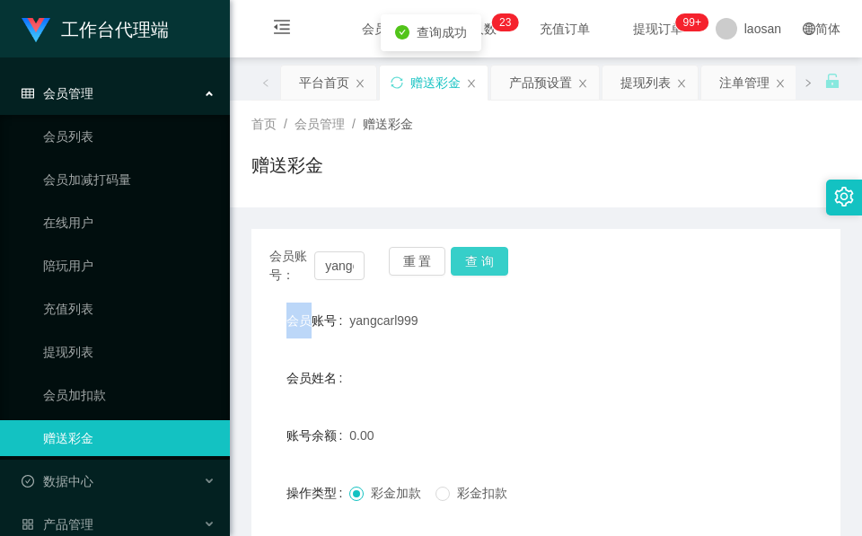
click at [472, 260] on button "查 询" at bounding box center [479, 261] width 57 height 29
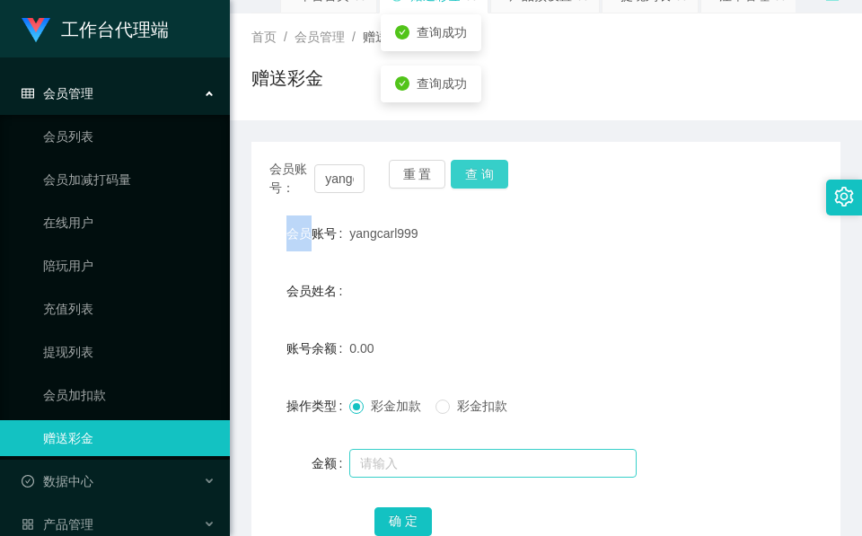
scroll to position [135, 0]
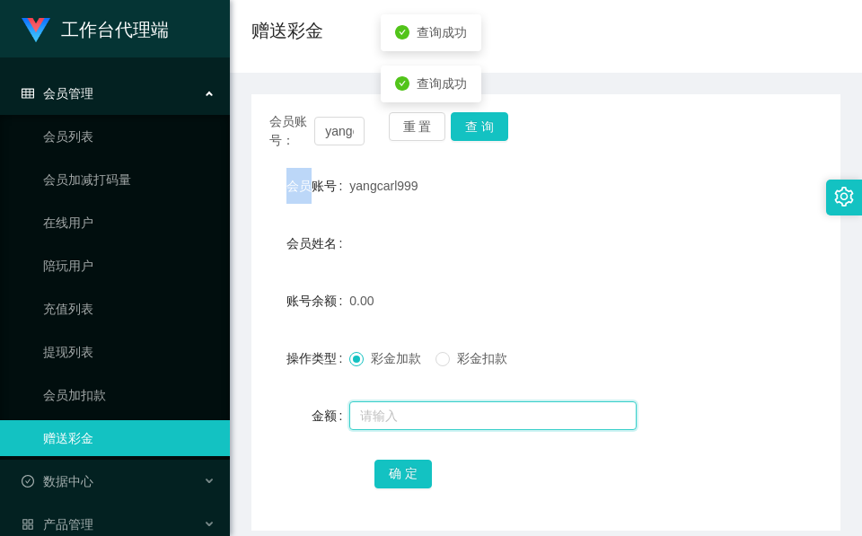
drag, startPoint x: 394, startPoint y: 412, endPoint x: 534, endPoint y: 389, distance: 142.0
click at [394, 412] on input "text" at bounding box center [492, 415] width 287 height 29
type input "100"
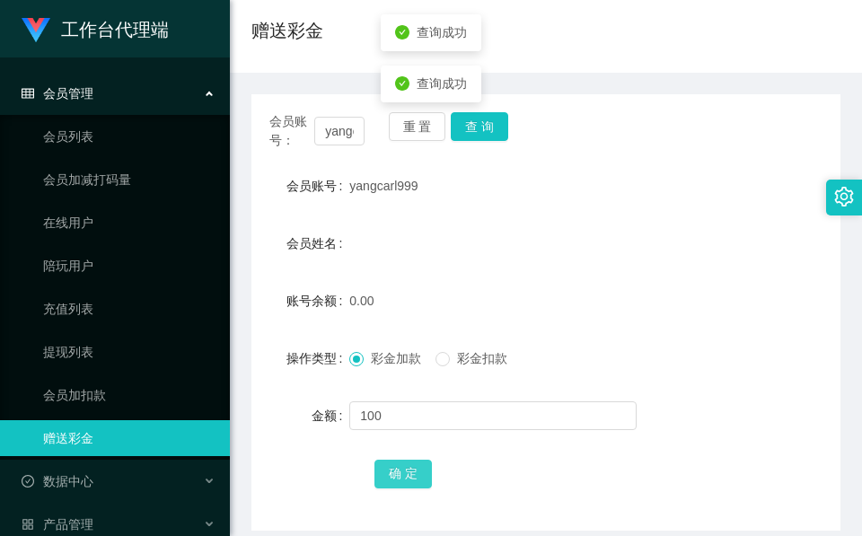
click at [421, 461] on button "确 定" at bounding box center [403, 474] width 57 height 29
click at [421, 472] on button "确 定" at bounding box center [403, 474] width 57 height 29
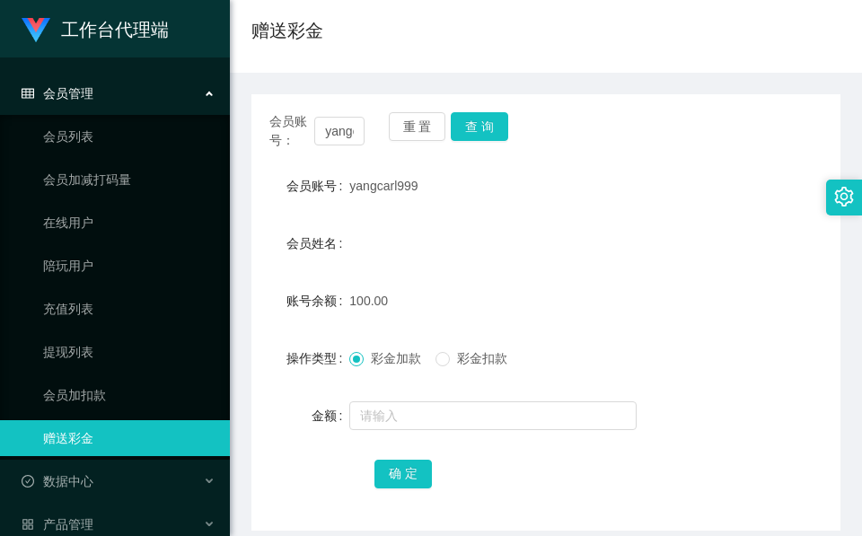
click at [346, 90] on div "会员账号： yangcarl999 重 置 查 询 会员账号 yangcarl999 会员姓名 账号余额 100.00 操作类型 彩金加款 彩金扣款 金额 确…" at bounding box center [545, 302] width 589 height 458
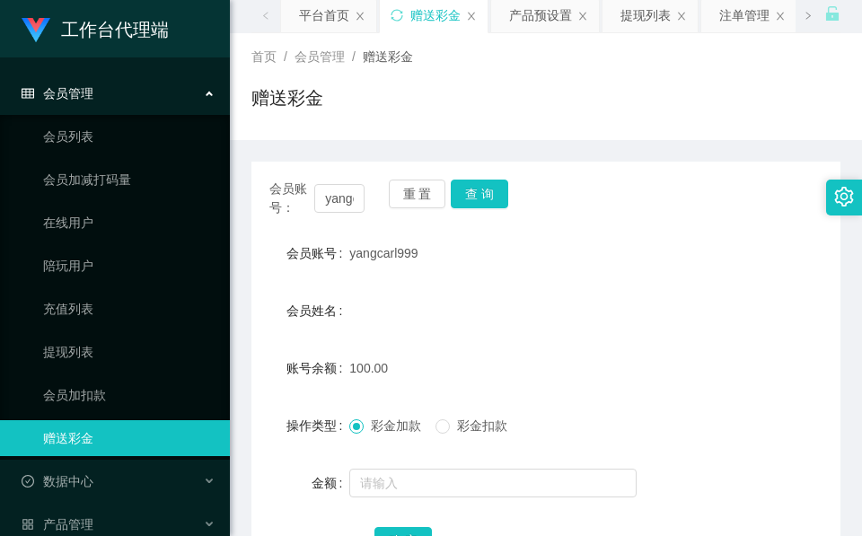
scroll to position [0, 0]
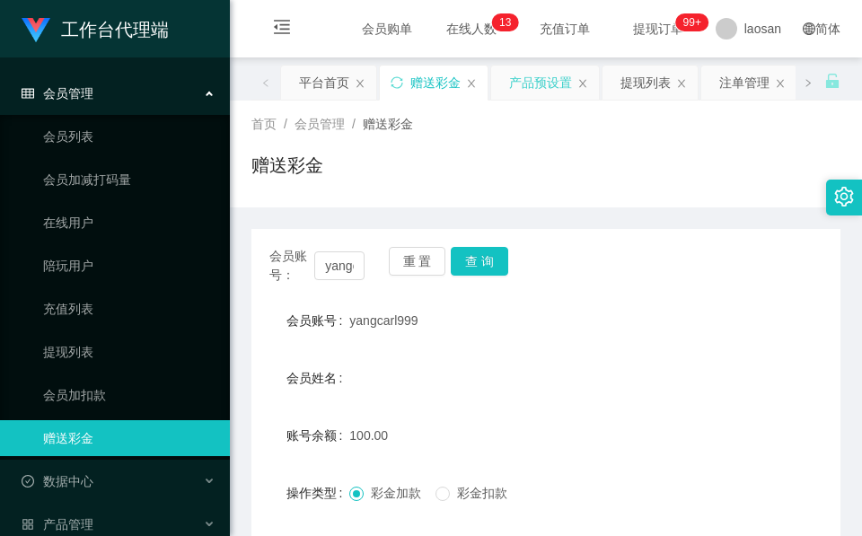
click at [543, 92] on div "产品预设置" at bounding box center [540, 83] width 63 height 34
click at [542, 87] on div "产品预设置" at bounding box center [540, 83] width 63 height 34
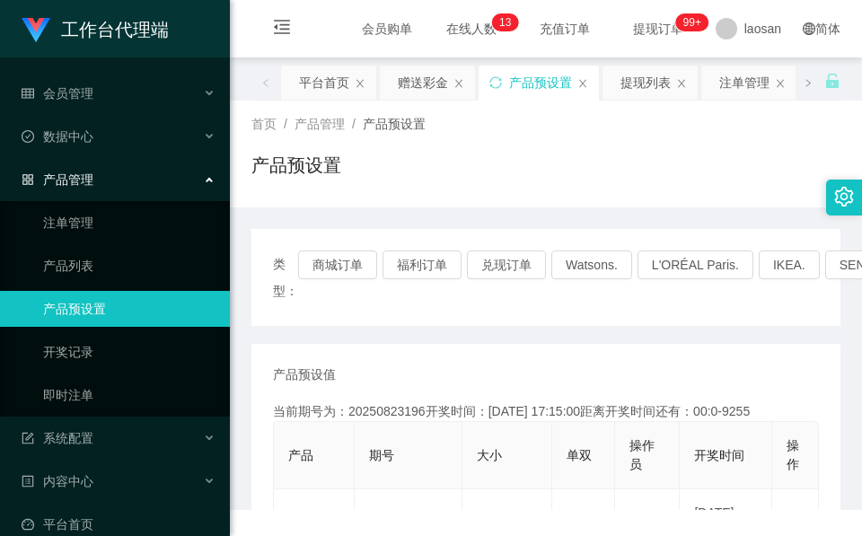
click at [542, 86] on div "产品预设置" at bounding box center [540, 83] width 63 height 34
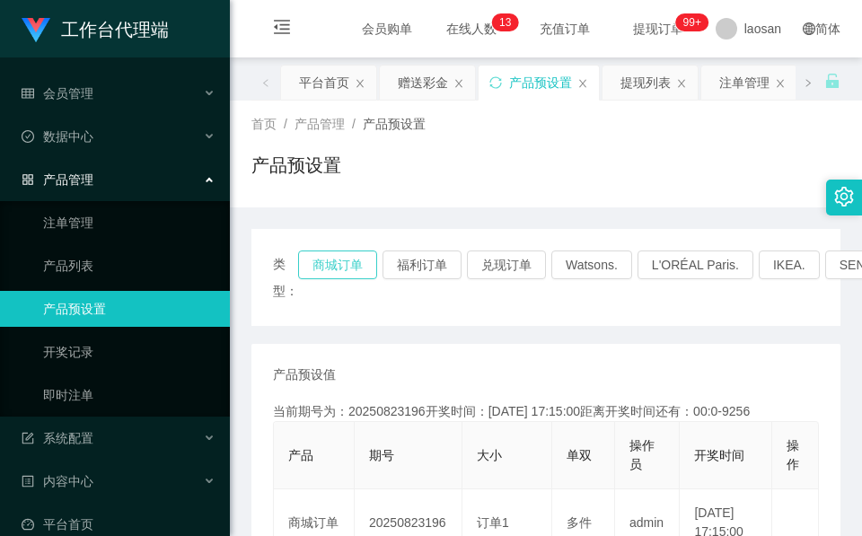
click at [345, 265] on button "商城订单" at bounding box center [337, 265] width 79 height 29
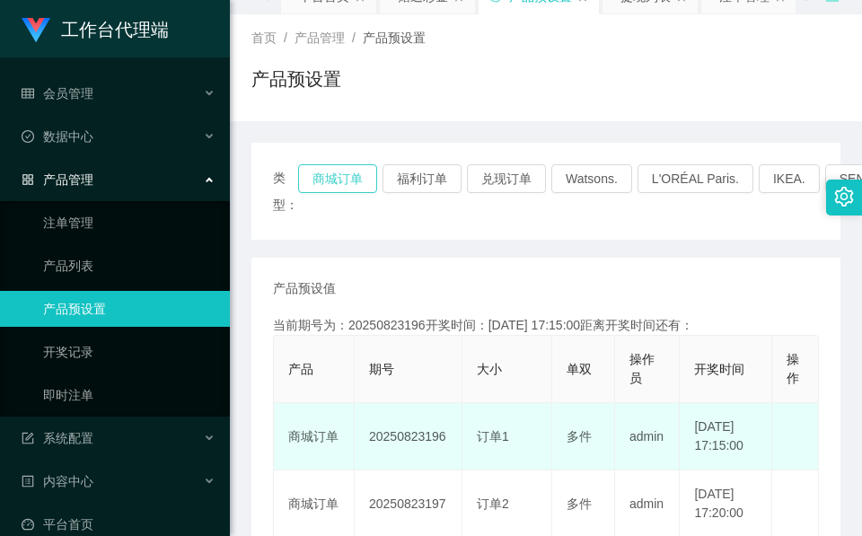
scroll to position [135, 0]
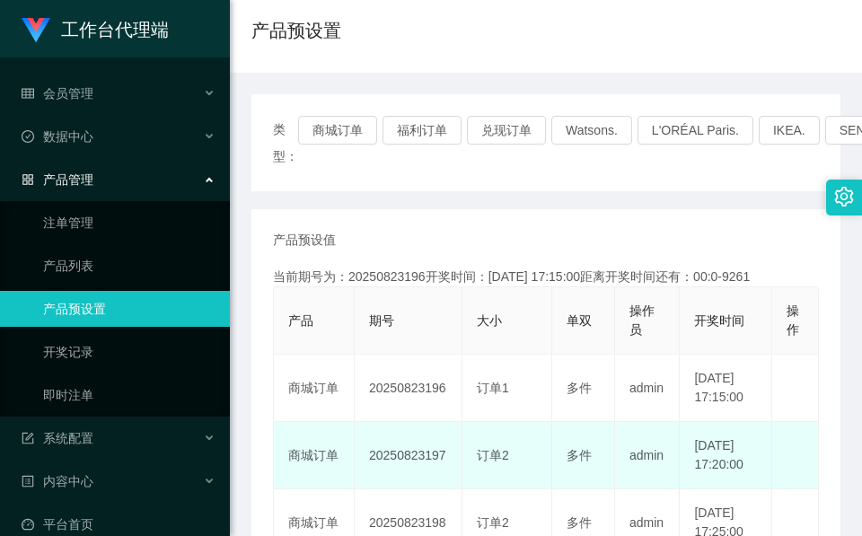
click at [410, 483] on td "20250823197" at bounding box center [409, 455] width 108 height 67
copy td "20250823197"
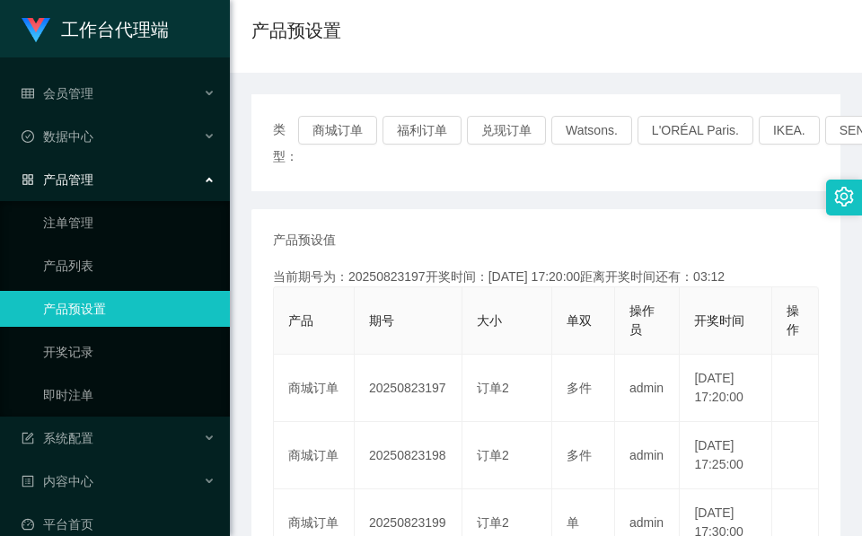
click at [440, 187] on div "类型： 商城订单 福利订单 兑现订单 Watsons. L'ORÉAL Paris. IKEA. [GEOGRAPHIC_DATA]. COURTS." at bounding box center [545, 142] width 589 height 97
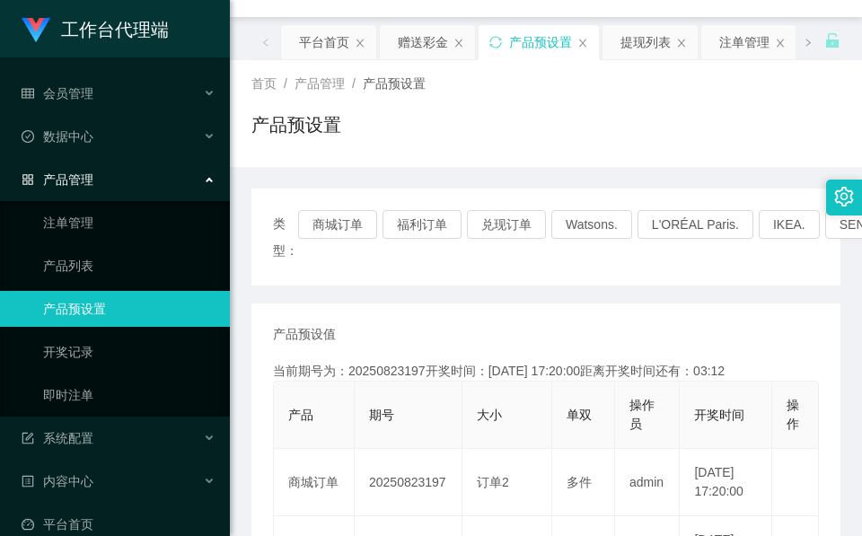
scroll to position [0, 0]
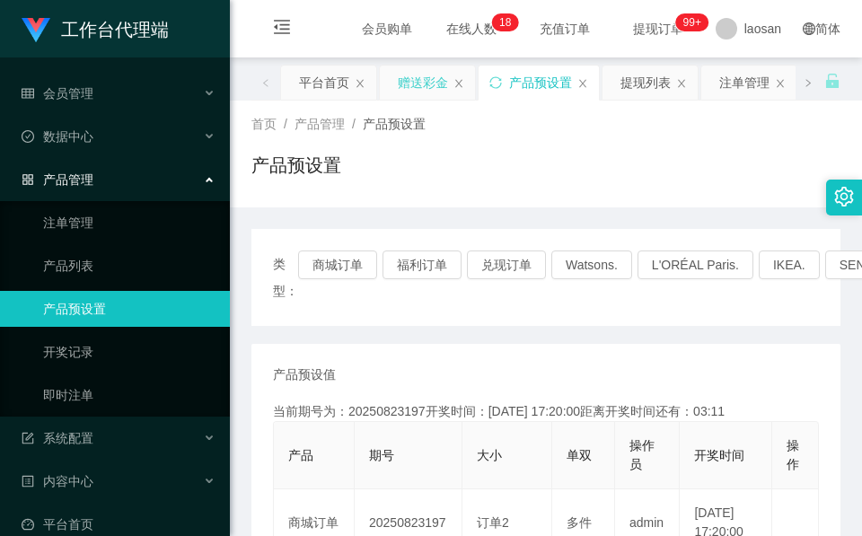
click at [418, 73] on div "赠送彩金" at bounding box center [423, 83] width 50 height 34
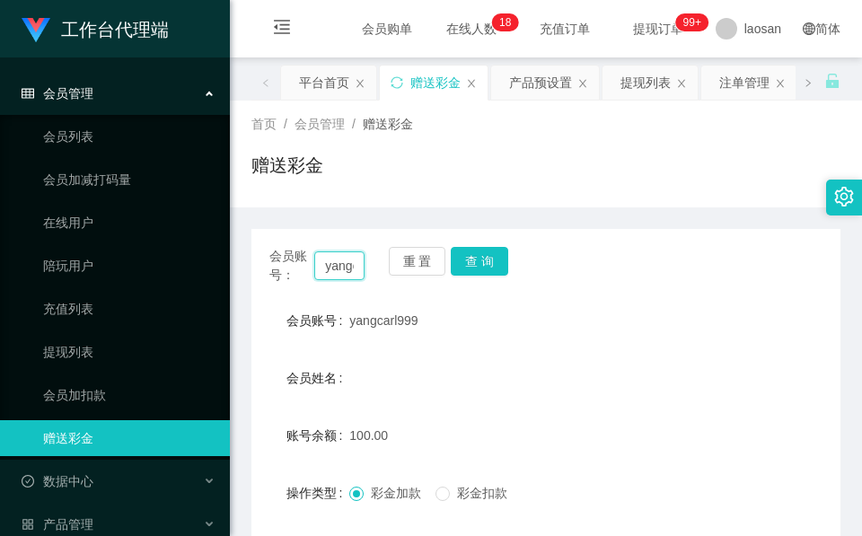
click at [338, 260] on input "yangcarl999" at bounding box center [339, 265] width 50 height 29
click at [477, 259] on button "查 询" at bounding box center [479, 261] width 57 height 29
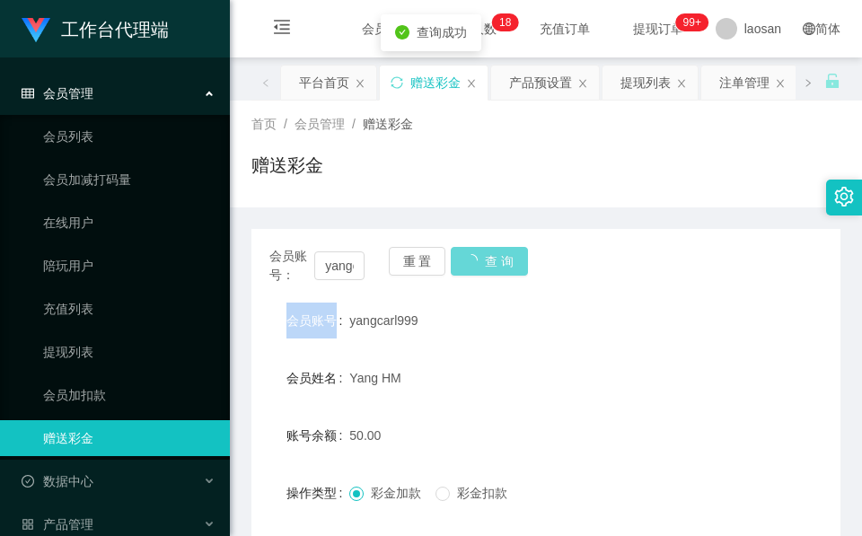
click at [477, 257] on div "重 置 查 询" at bounding box center [436, 266] width 95 height 38
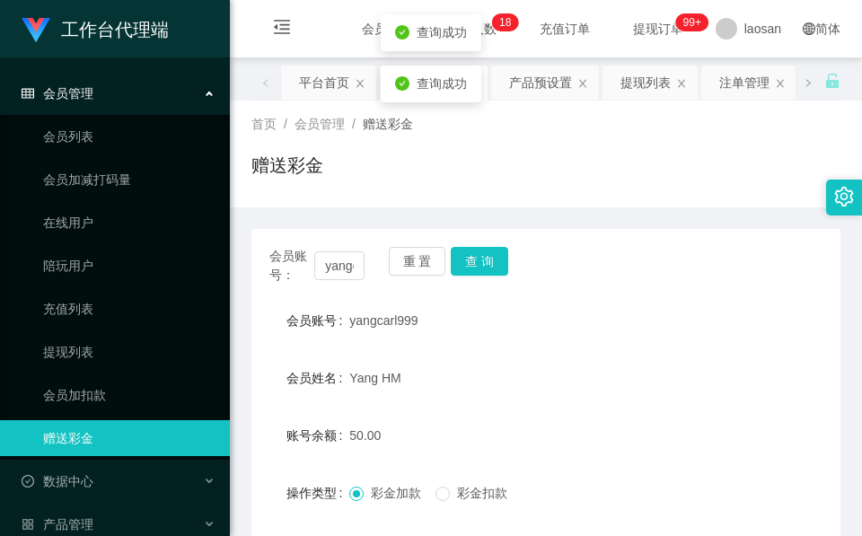
drag, startPoint x: 477, startPoint y: 257, endPoint x: 443, endPoint y: 450, distance: 196.1
click at [448, 445] on div "50.00" at bounding box center [521, 436] width 344 height 36
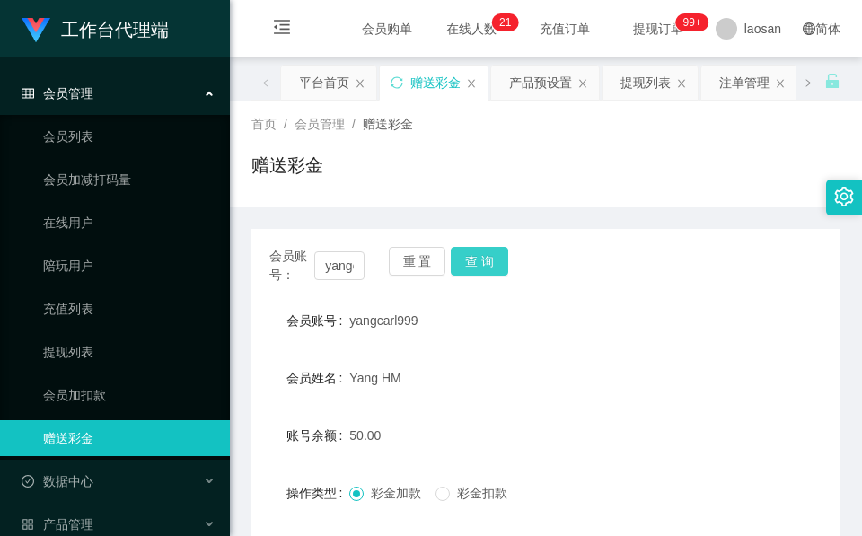
click at [491, 265] on button "查 询" at bounding box center [479, 261] width 57 height 29
click at [490, 267] on div "会员账号： yangcarl999 重 置 查 询" at bounding box center [545, 266] width 589 height 38
drag, startPoint x: 490, startPoint y: 267, endPoint x: 432, endPoint y: 278, distance: 59.4
click at [490, 267] on button "查 询" at bounding box center [479, 261] width 57 height 29
click at [472, 259] on button "查 询" at bounding box center [479, 261] width 57 height 29
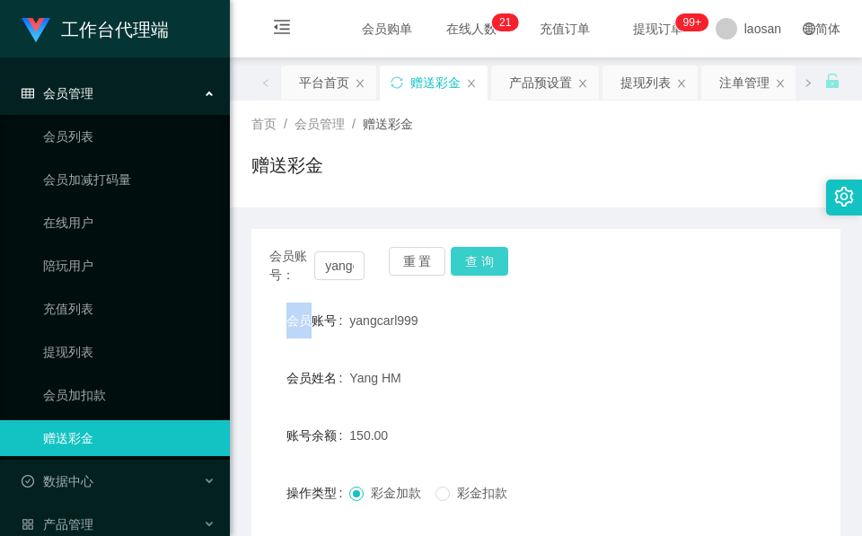
click at [472, 259] on div "重 置 查 询" at bounding box center [436, 266] width 95 height 38
click at [472, 259] on button "查 询" at bounding box center [479, 261] width 57 height 29
click at [472, 259] on div "重 置 查 询" at bounding box center [436, 266] width 95 height 38
click at [504, 262] on button "查 询" at bounding box center [479, 261] width 57 height 29
click at [502, 262] on div "会员账号： yangcarl999 重 置 查 询" at bounding box center [545, 266] width 589 height 38
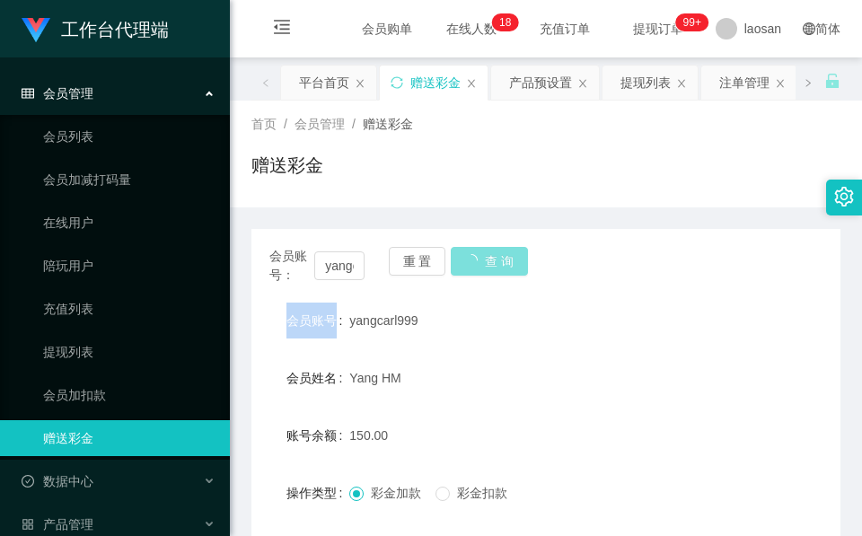
click at [501, 262] on button "查 询" at bounding box center [489, 261] width 77 height 29
click at [507, 405] on form "会员账号 yangcarl999 会员姓名 [PERSON_NAME] HM 账号余额 0.00 操作类型 彩金加款 彩金扣款 金额 确 定" at bounding box center [545, 464] width 589 height 323
click at [494, 178] on div "赠送彩金" at bounding box center [545, 172] width 589 height 41
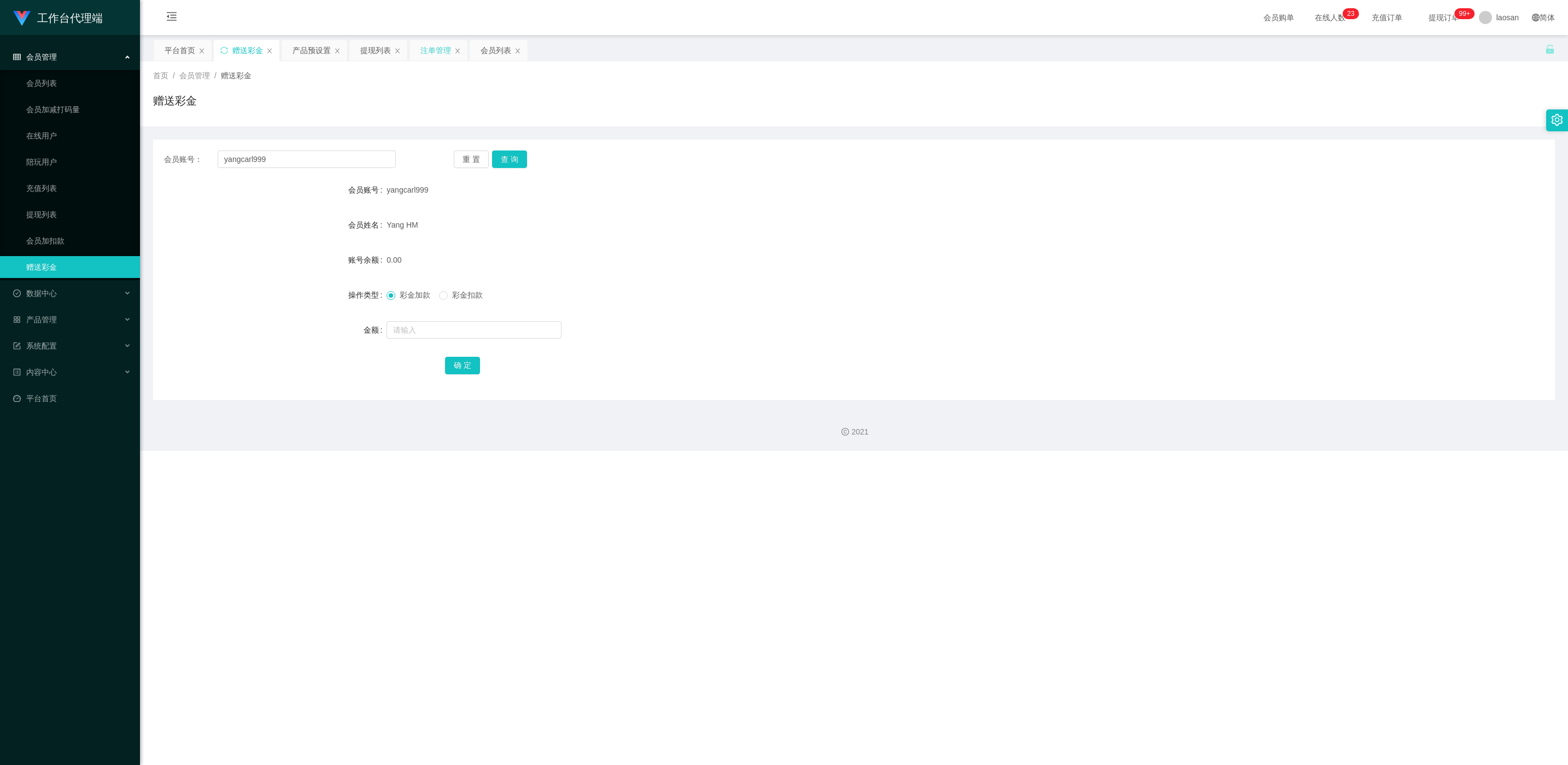
click at [429, 54] on div "注单管理" at bounding box center [436, 51] width 30 height 21
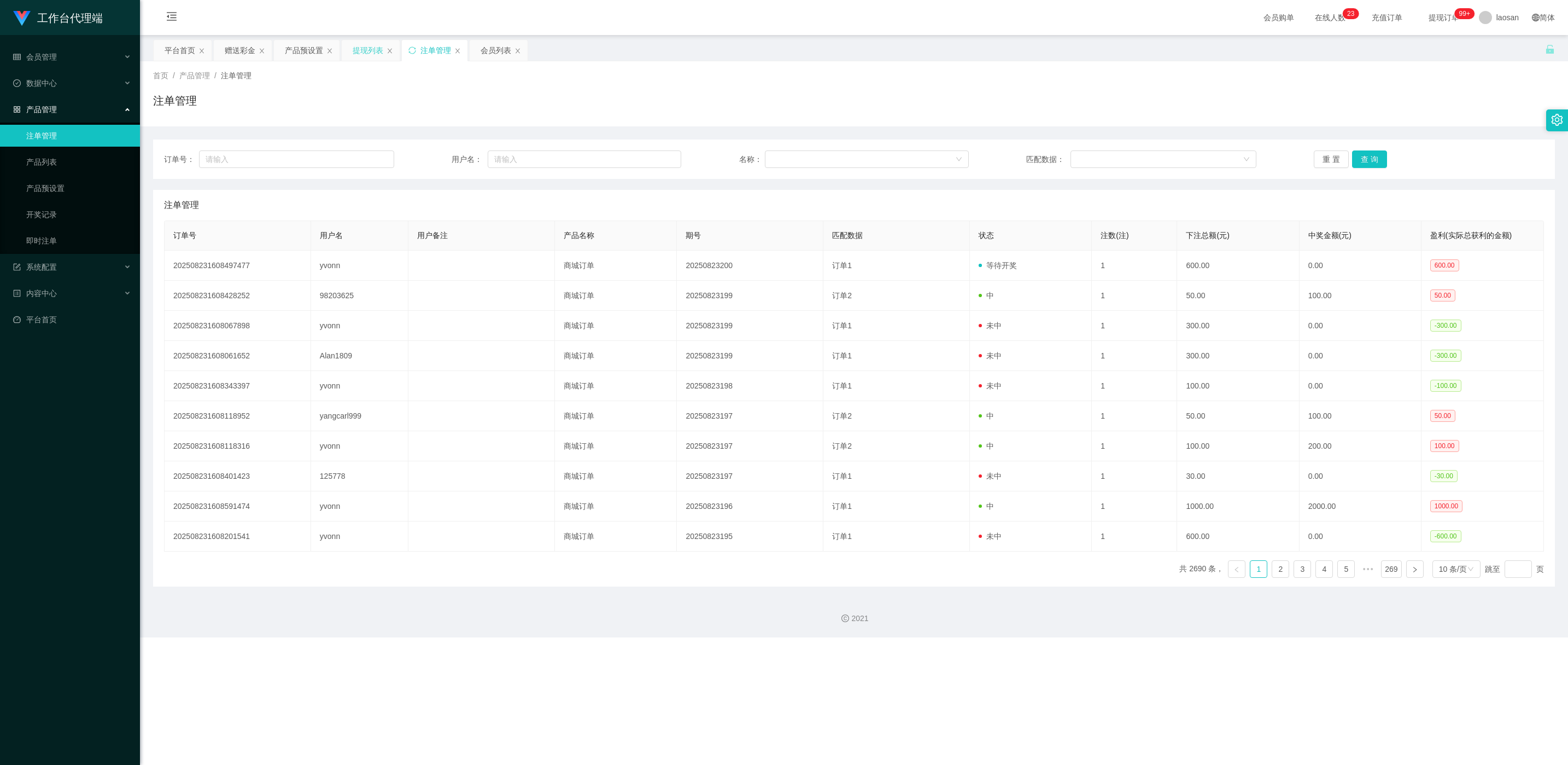
click at [357, 52] on div "提现列表" at bounding box center [368, 51] width 30 height 21
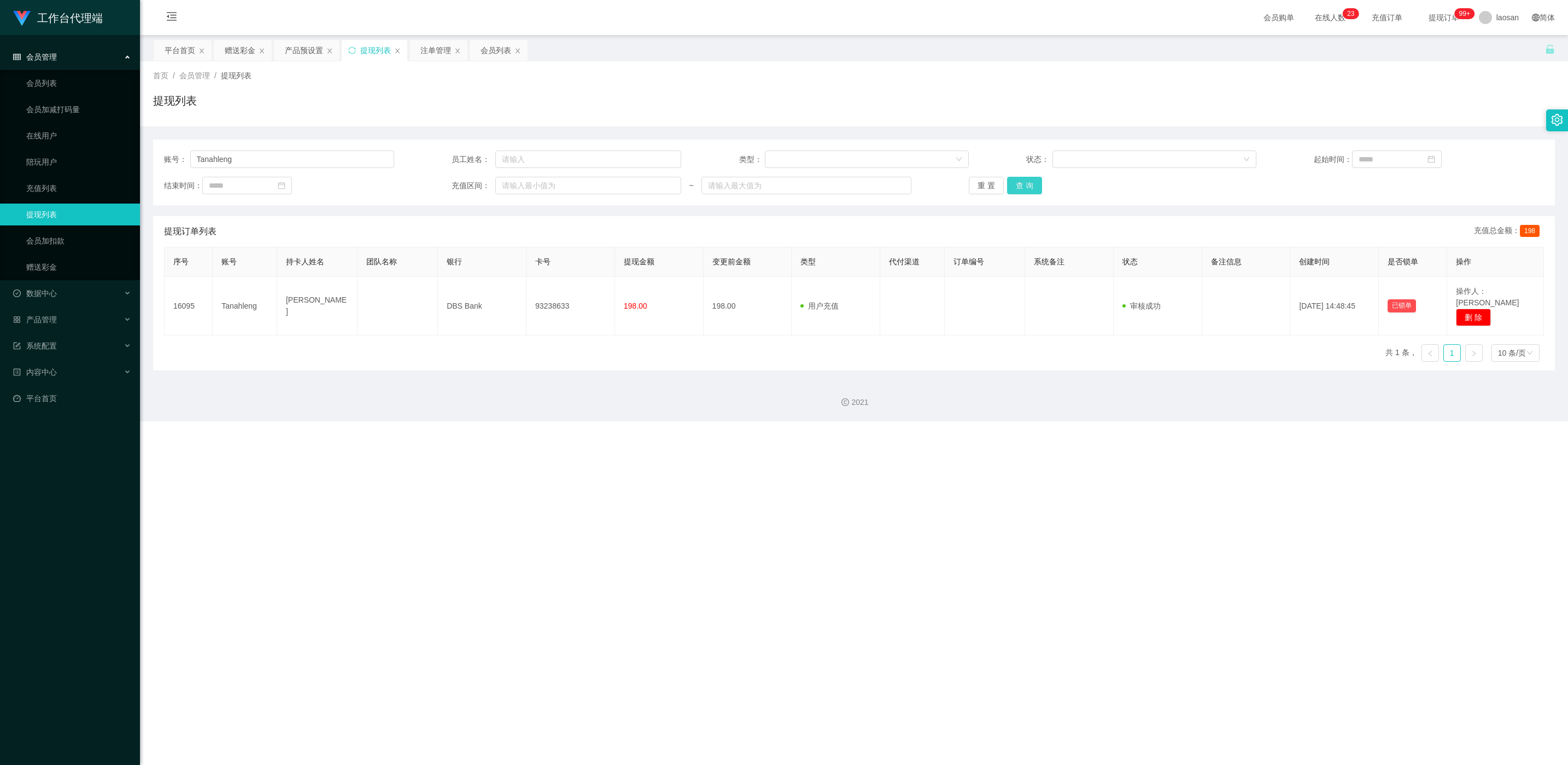
click at [524, 189] on button "查 询" at bounding box center [1024, 185] width 35 height 18
click at [524, 189] on button "查 询" at bounding box center [1030, 185] width 47 height 18
click at [268, 158] on input "Tanahleng" at bounding box center [292, 159] width 204 height 18
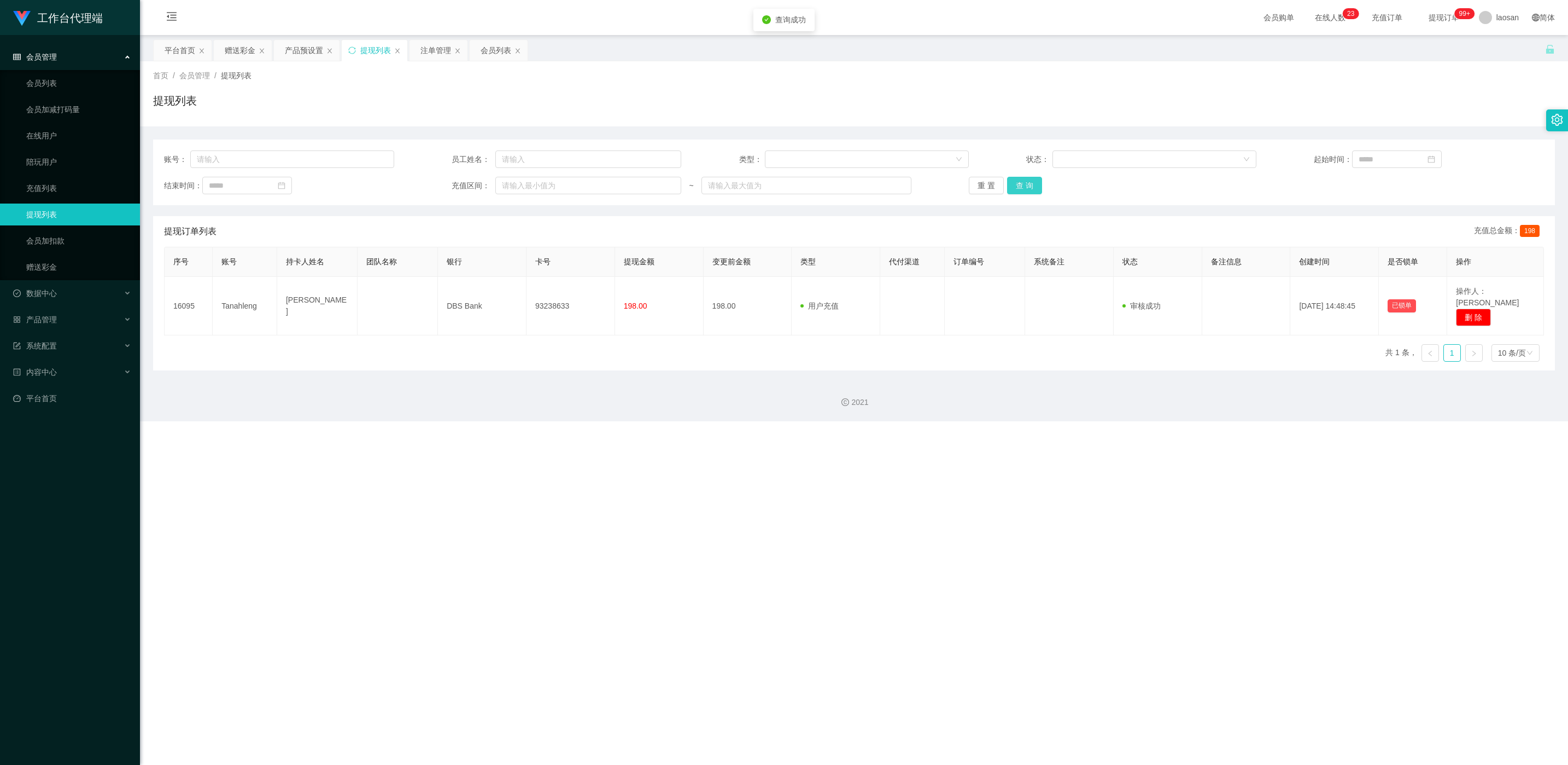
click at [524, 184] on button "查 询" at bounding box center [1024, 185] width 35 height 18
click at [524, 184] on div "重 置 查 询" at bounding box center [1084, 185] width 230 height 18
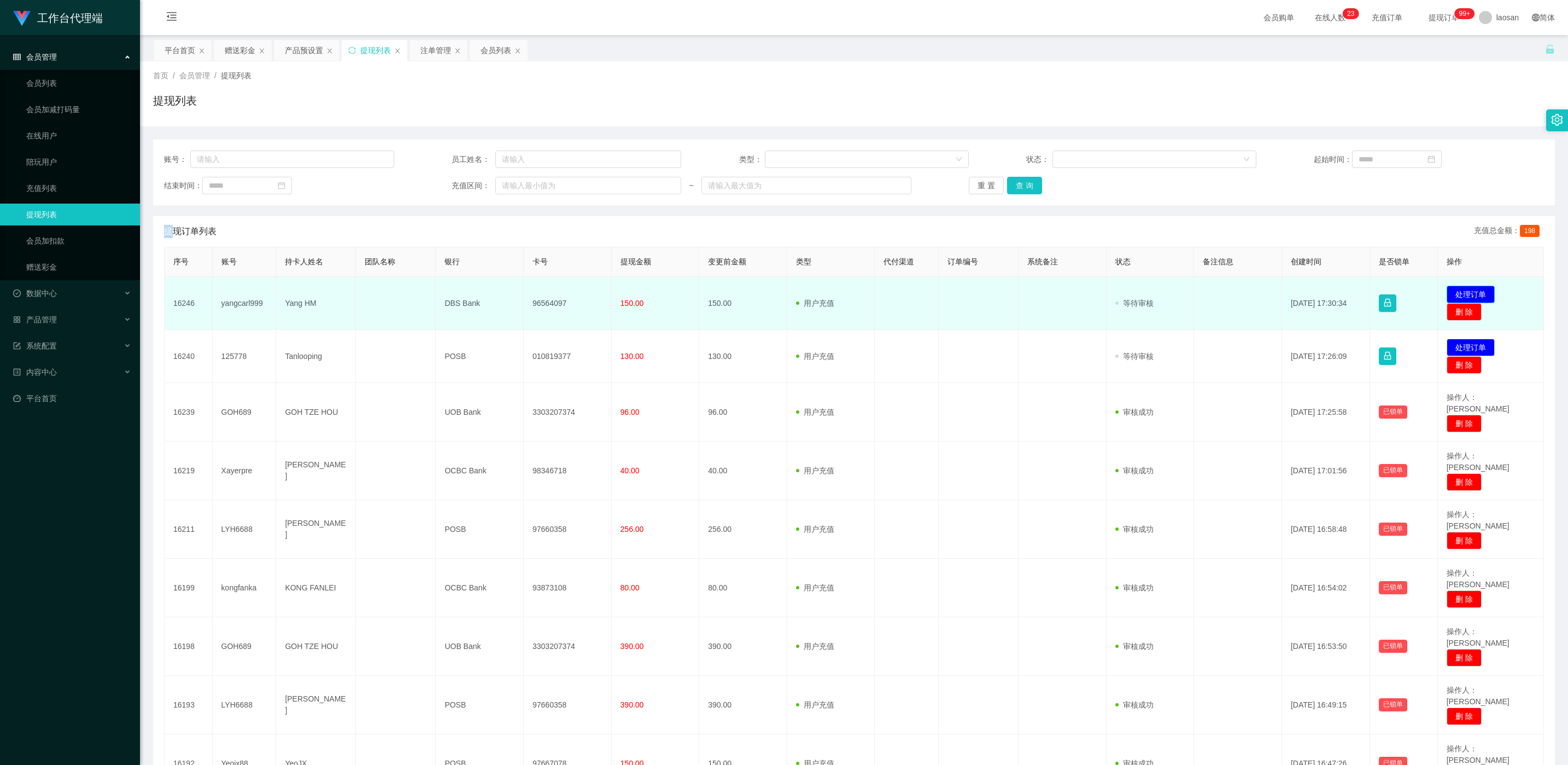
click at [524, 293] on button "处理订单" at bounding box center [1471, 294] width 48 height 18
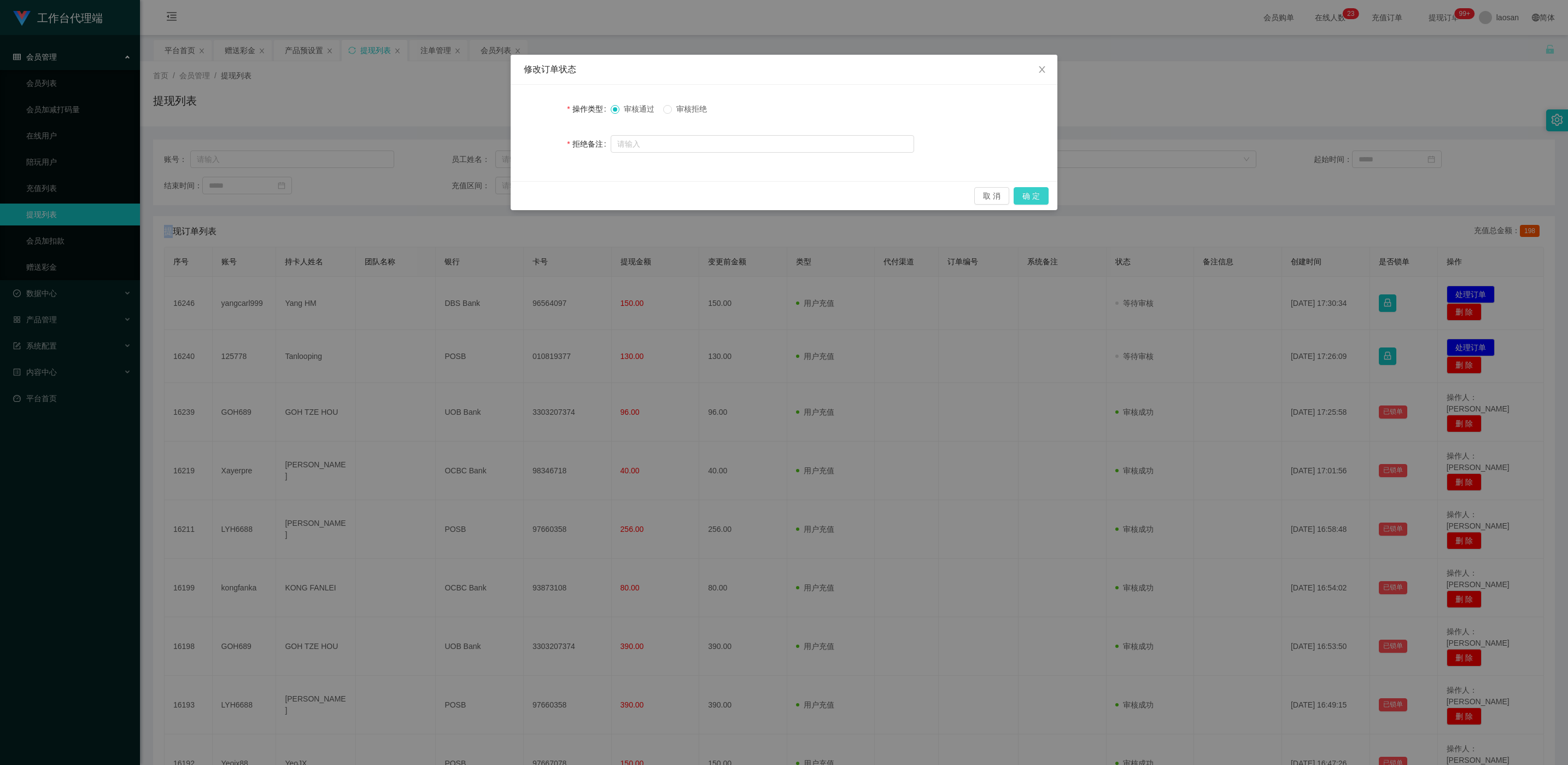
click at [524, 194] on button "确 定" at bounding box center [1031, 196] width 35 height 18
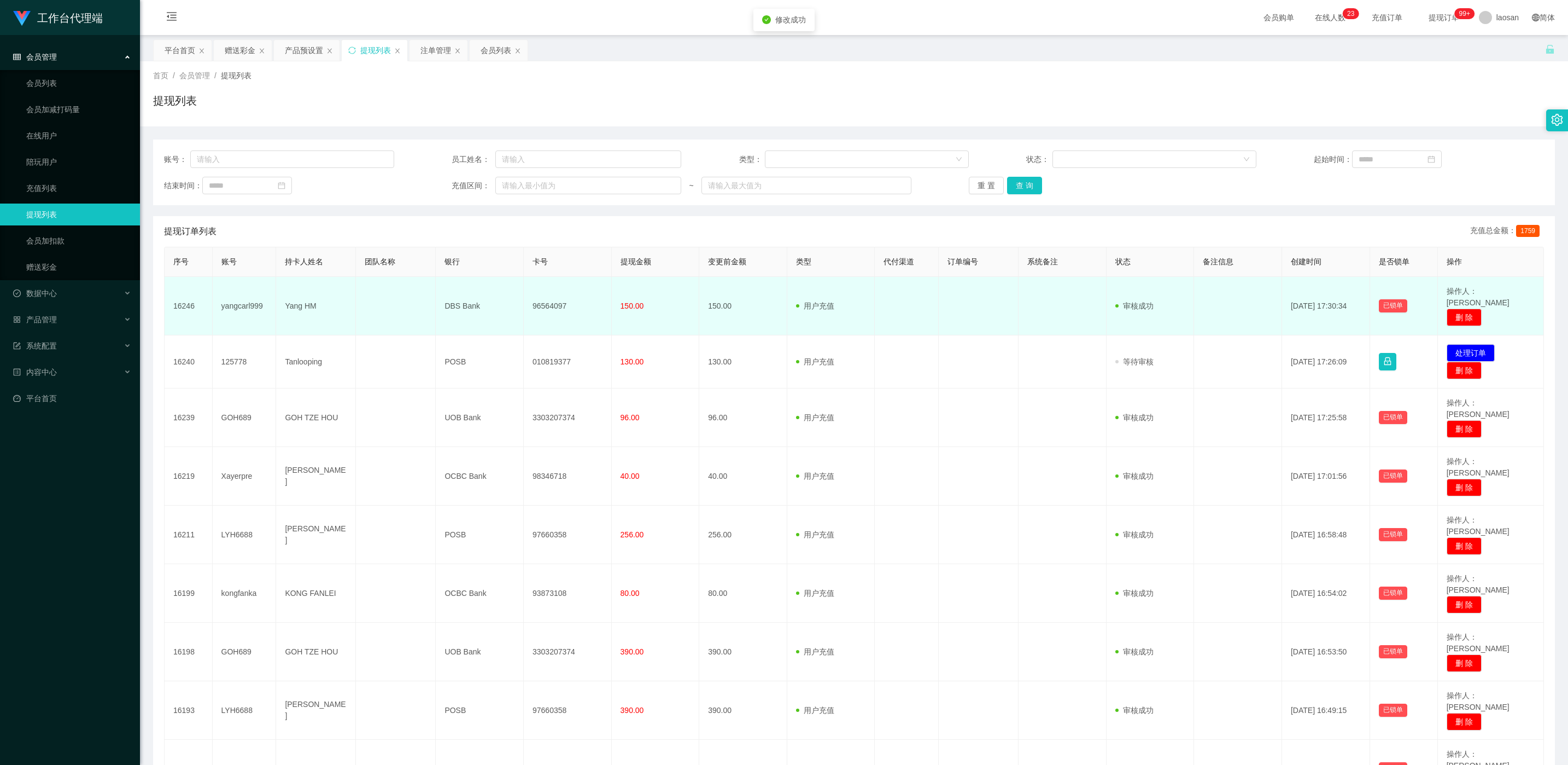
click at [524, 298] on td "96564097" at bounding box center [567, 306] width 88 height 58
copy td "96564097"
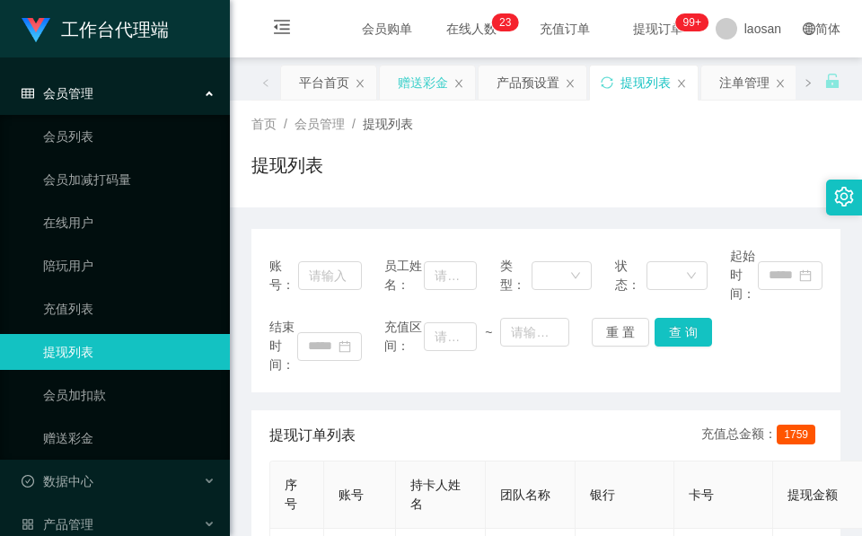
click at [391, 81] on div "赠送彩金" at bounding box center [427, 83] width 95 height 34
